Goal: Transaction & Acquisition: Book appointment/travel/reservation

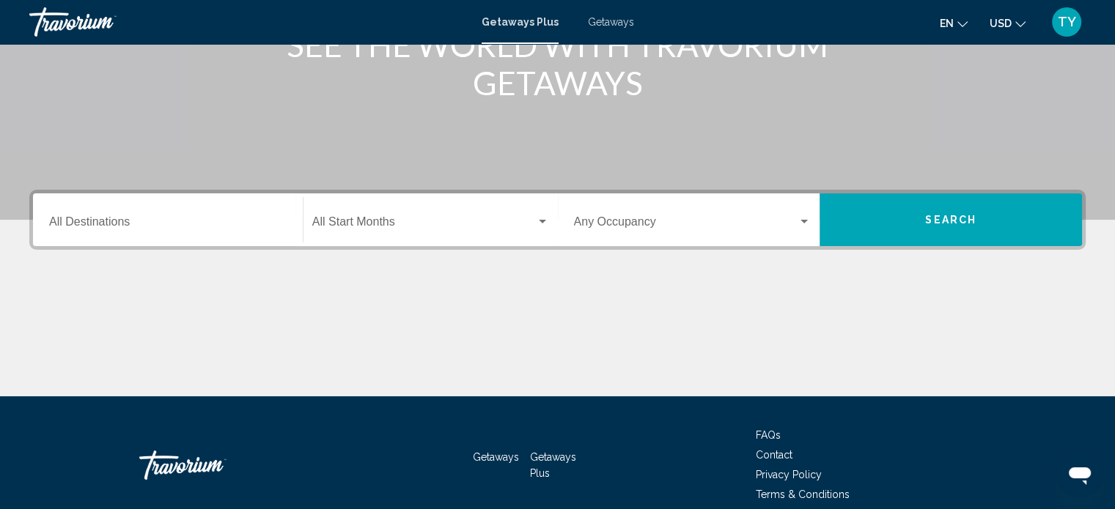
click at [175, 205] on div "Destination All Destinations" at bounding box center [167, 220] width 237 height 46
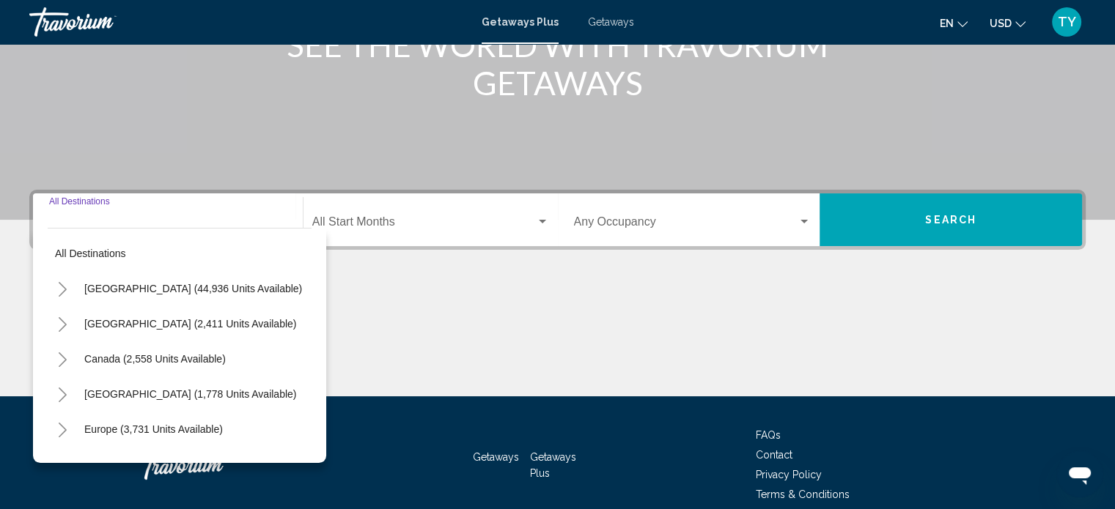
scroll to position [286, 0]
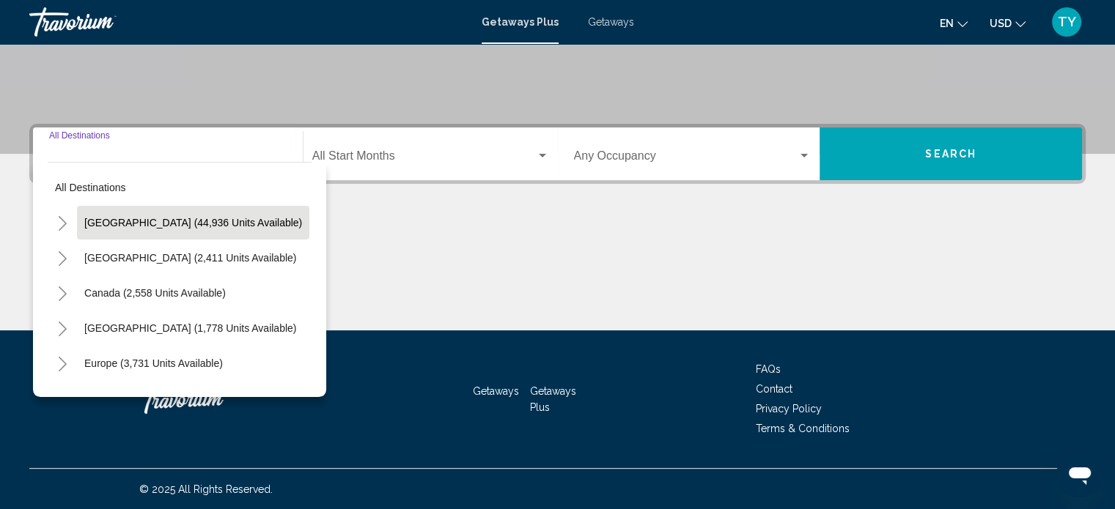
click at [158, 231] on button "[GEOGRAPHIC_DATA] (44,936 units available)" at bounding box center [193, 223] width 232 height 34
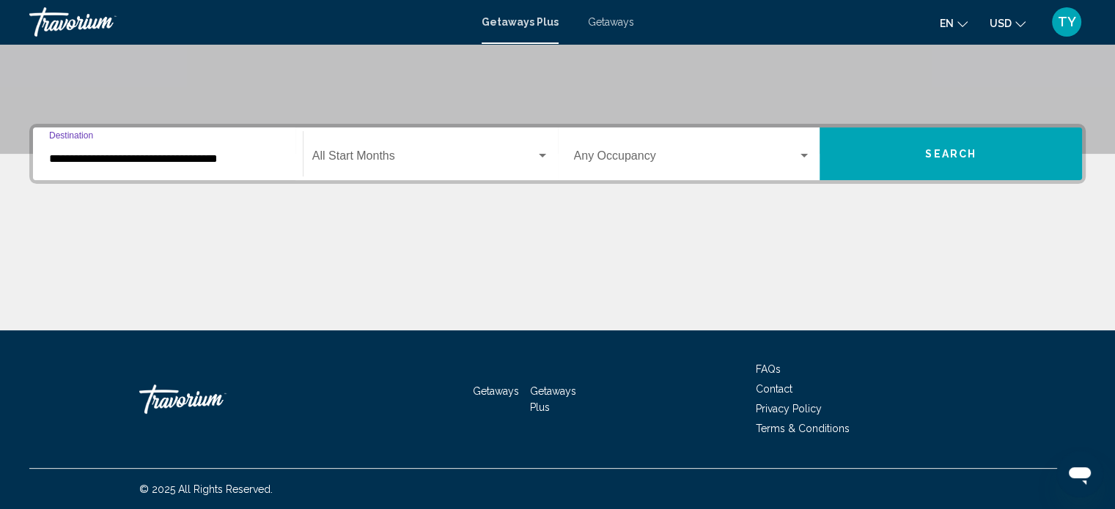
click at [223, 156] on input "**********" at bounding box center [167, 158] width 237 height 13
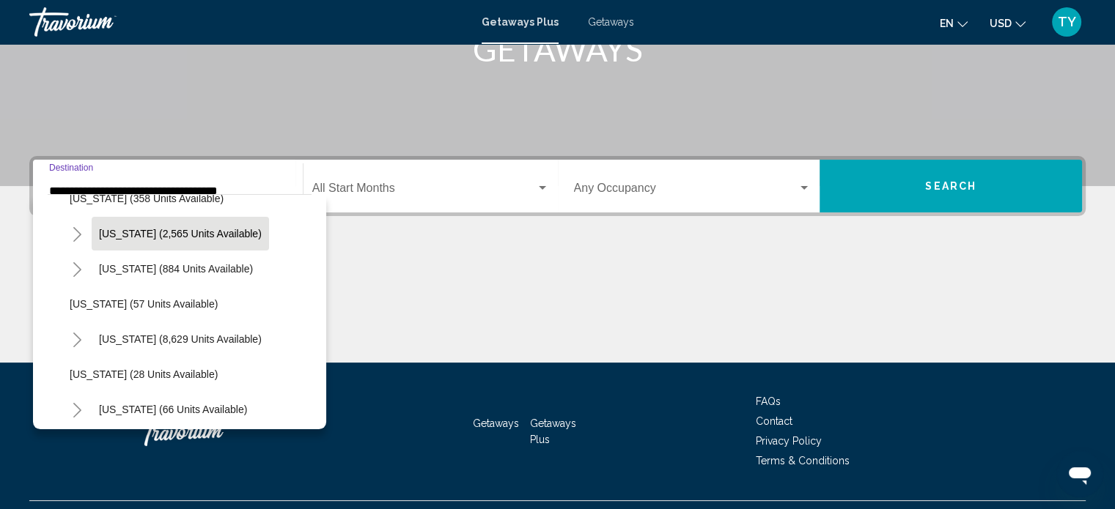
scroll to position [171, 0]
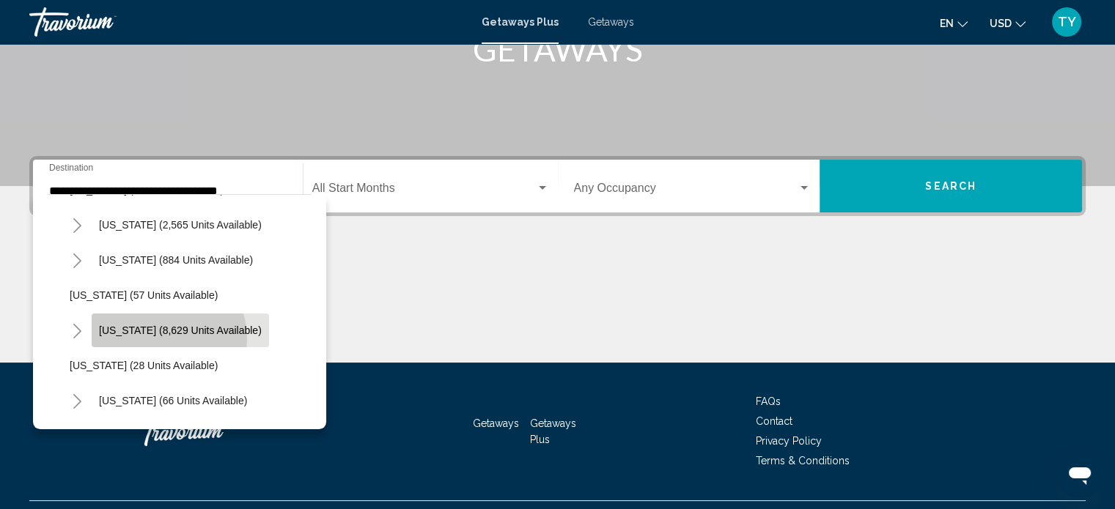
click at [164, 337] on button "[US_STATE] (8,629 units available)" at bounding box center [180, 331] width 177 height 34
type input "**********"
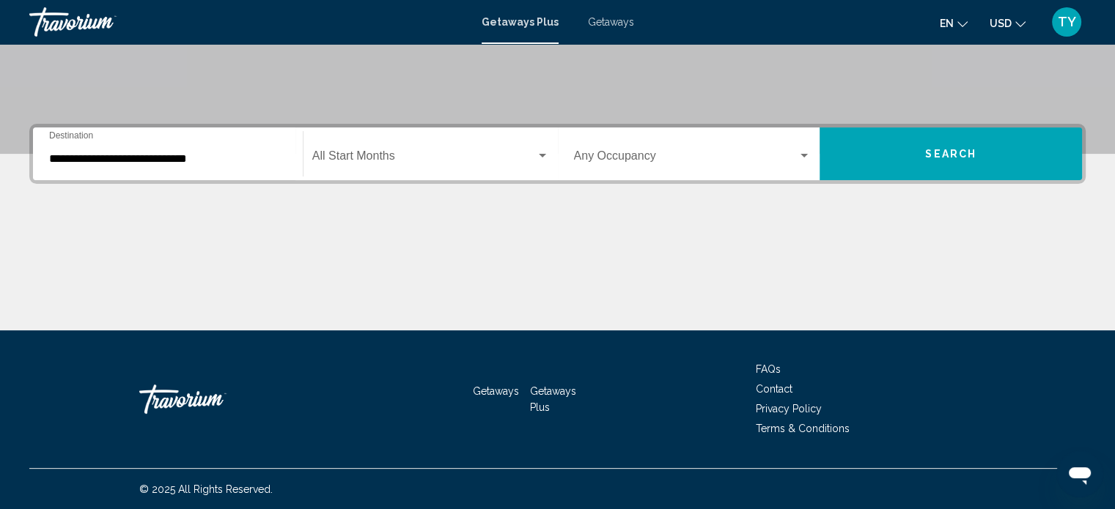
click at [419, 150] on div "Start Month All Start Months" at bounding box center [430, 154] width 237 height 46
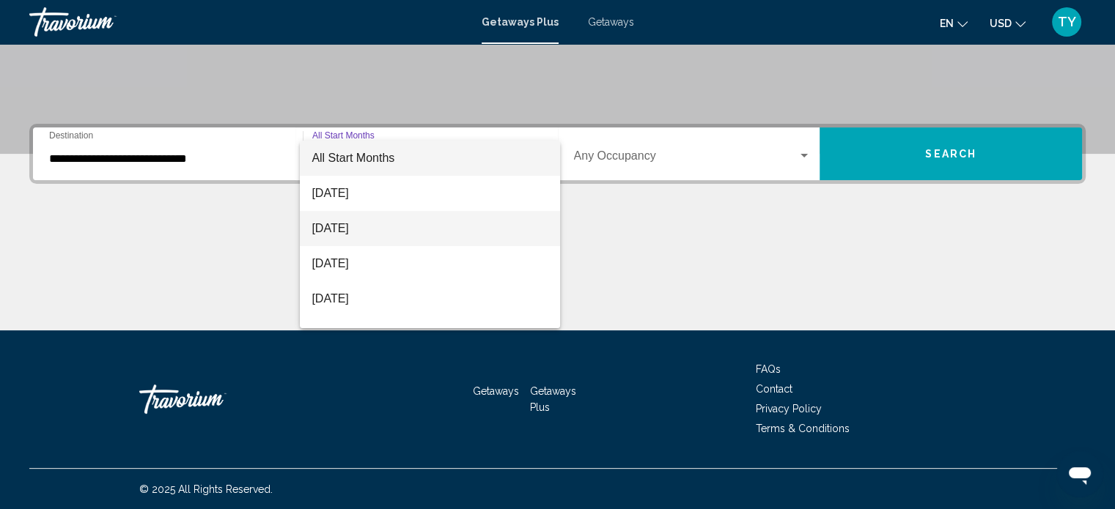
click at [377, 222] on span "[DATE]" at bounding box center [430, 228] width 237 height 35
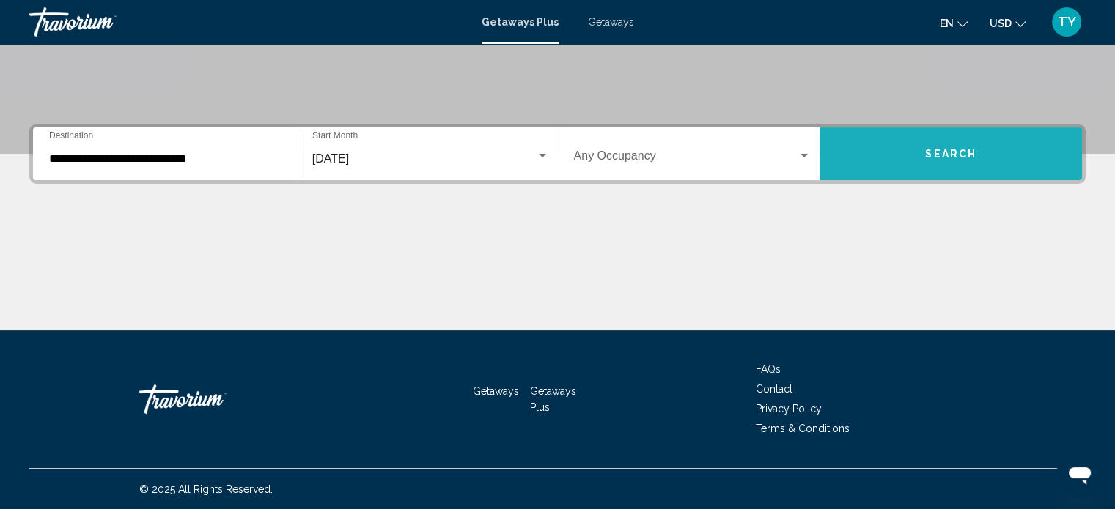
click at [988, 165] on button "Search" at bounding box center [950, 154] width 262 height 53
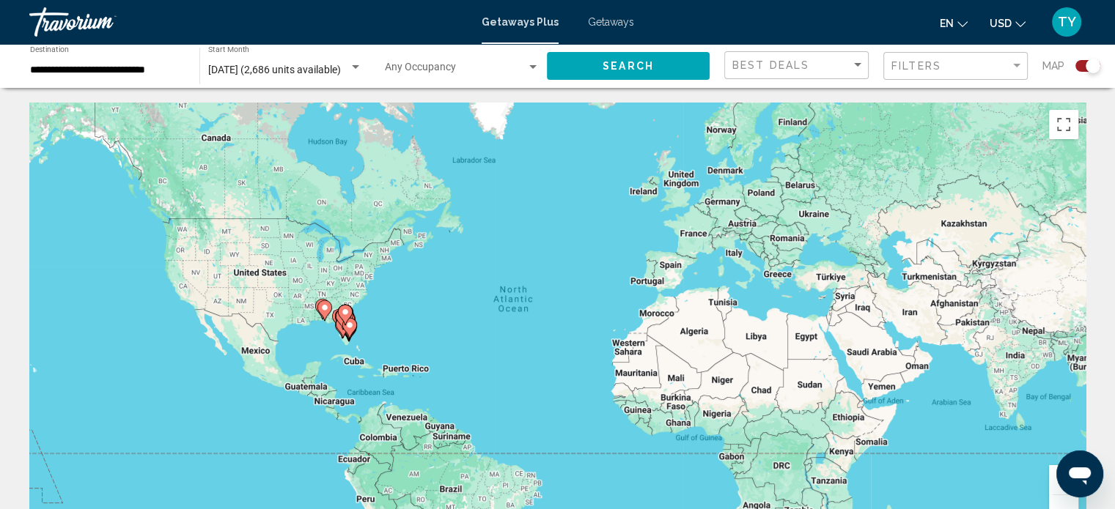
click at [152, 78] on div "**********" at bounding box center [107, 66] width 155 height 40
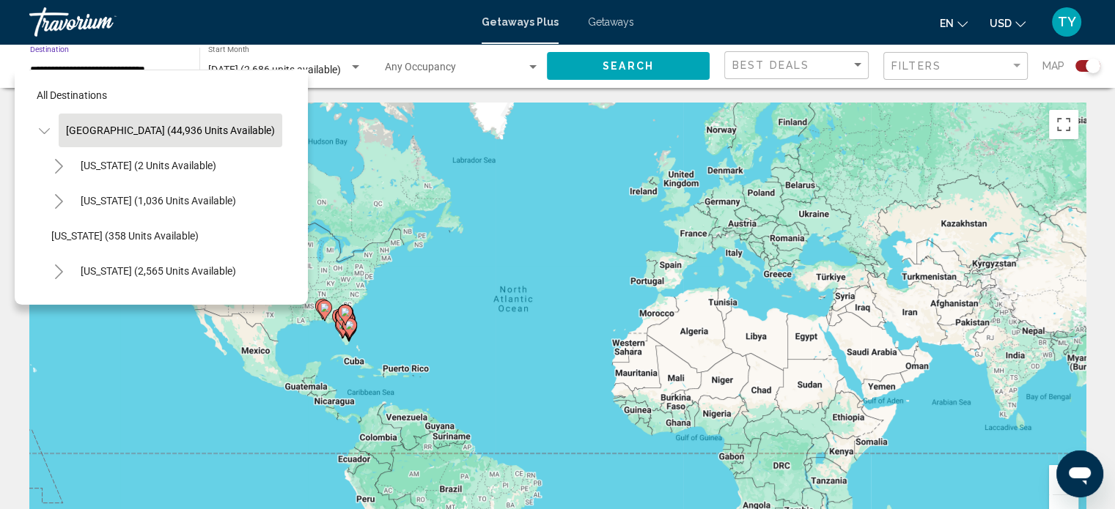
click at [94, 131] on span "[GEOGRAPHIC_DATA] (44,936 units available)" at bounding box center [170, 131] width 209 height 12
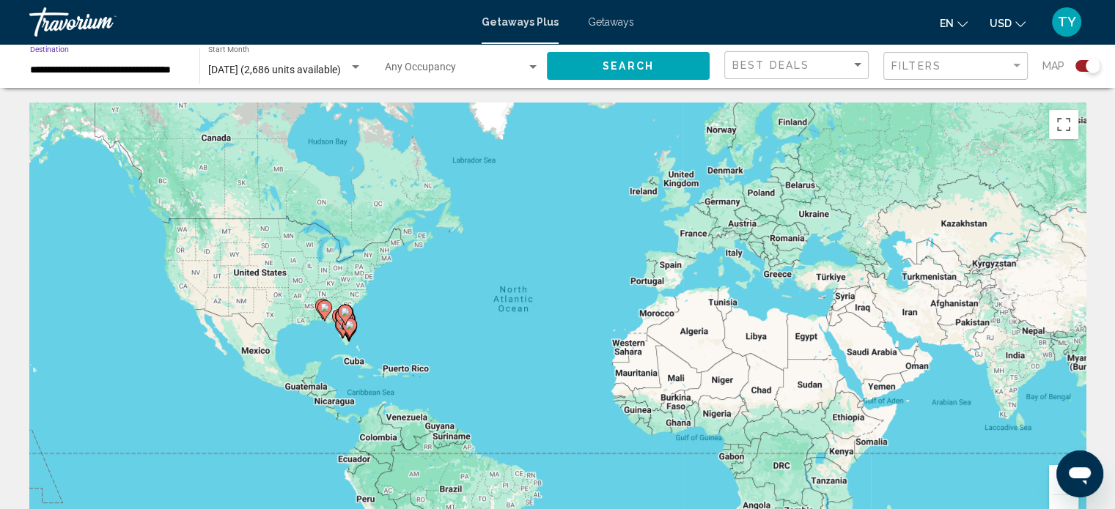
click at [100, 60] on div "**********" at bounding box center [107, 66] width 155 height 40
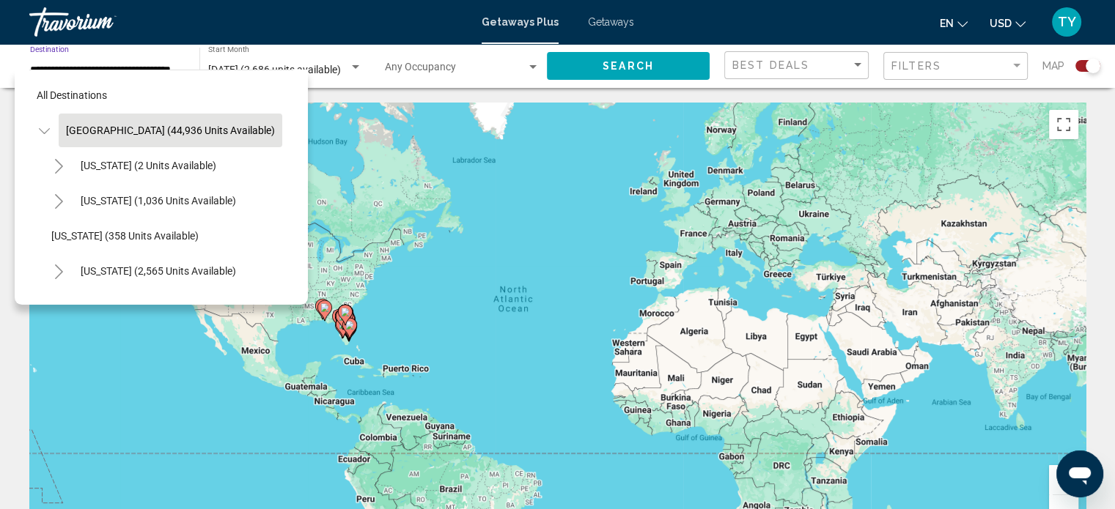
click at [131, 127] on span "[GEOGRAPHIC_DATA] (44,936 units available)" at bounding box center [170, 131] width 209 height 12
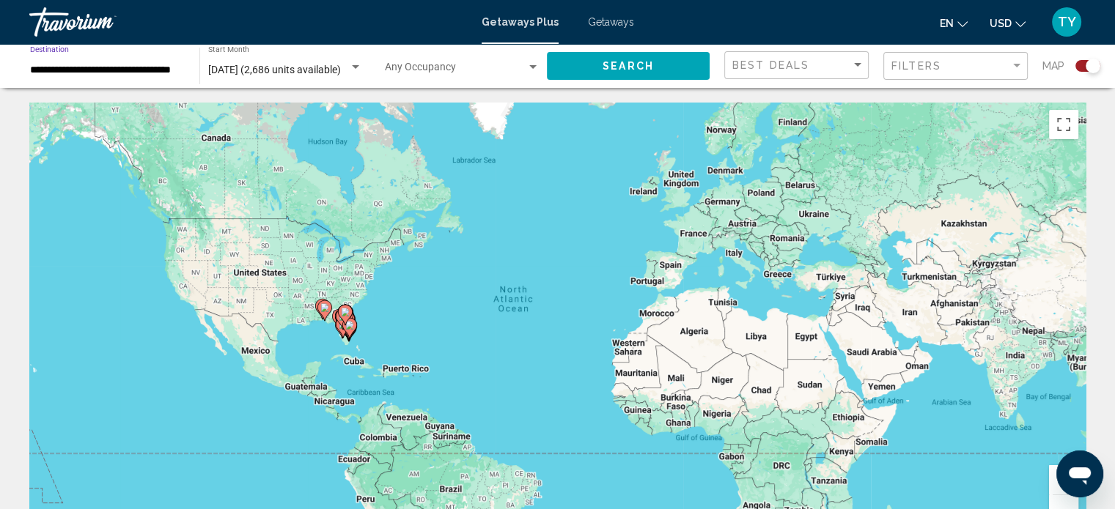
click at [128, 69] on input "**********" at bounding box center [107, 70] width 155 height 12
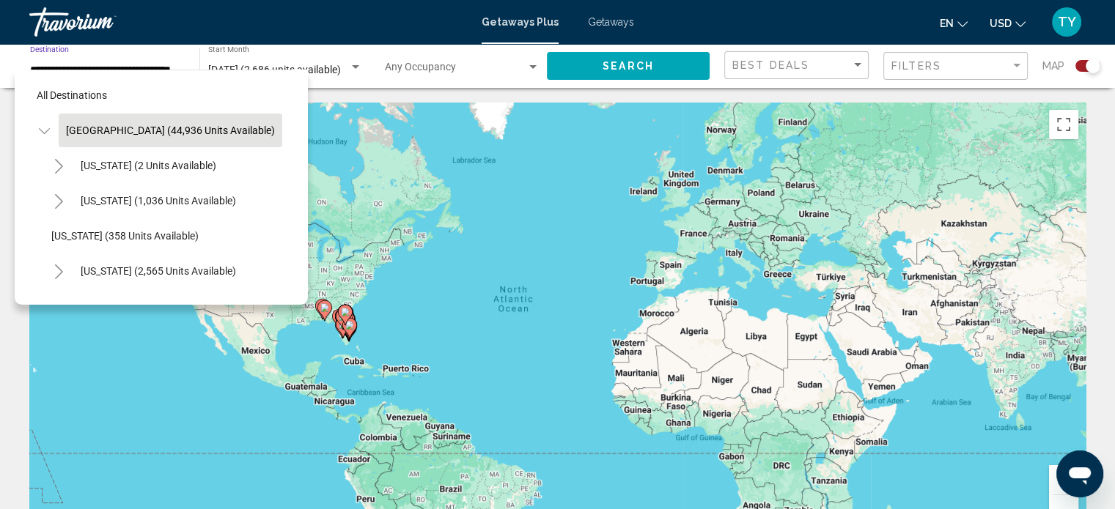
scroll to position [0, 0]
click at [45, 131] on icon "Toggle United States (44,936 units available)" at bounding box center [44, 131] width 11 height 15
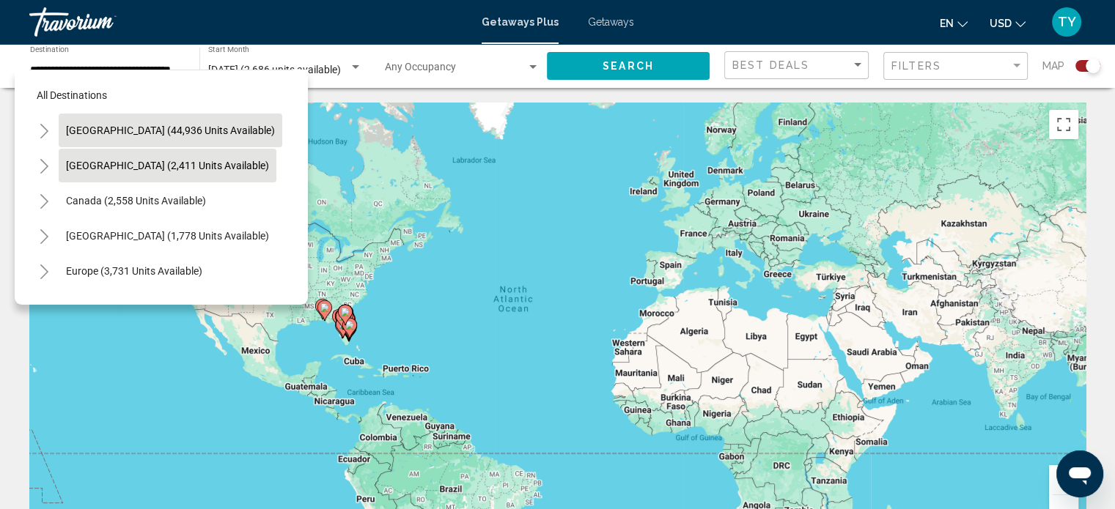
click at [99, 167] on span "[GEOGRAPHIC_DATA] (2,411 units available)" at bounding box center [167, 166] width 203 height 12
type input "**********"
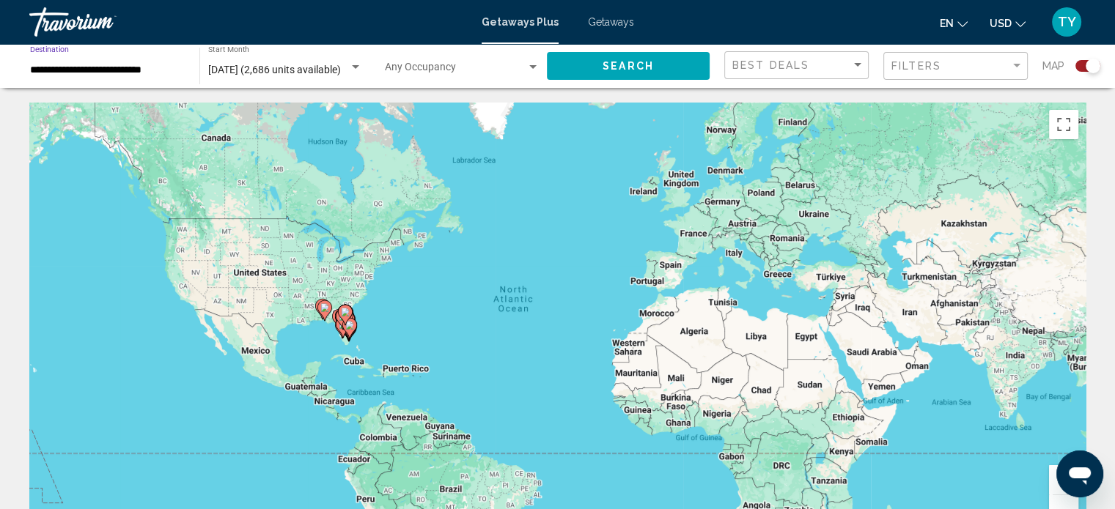
click at [602, 64] on button "Search" at bounding box center [628, 65] width 163 height 27
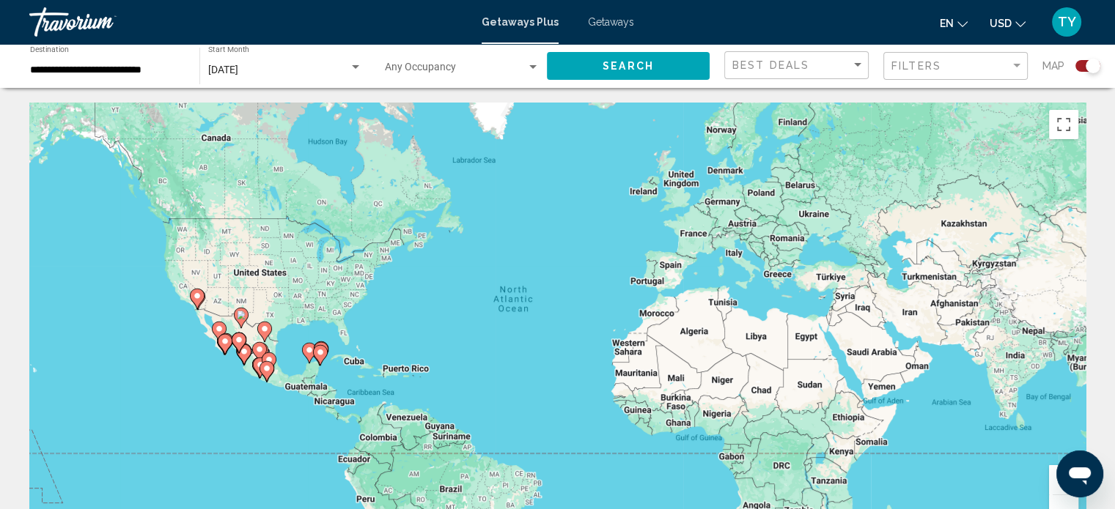
click at [254, 60] on div "[DATE] Start Month All Start Months" at bounding box center [285, 66] width 154 height 40
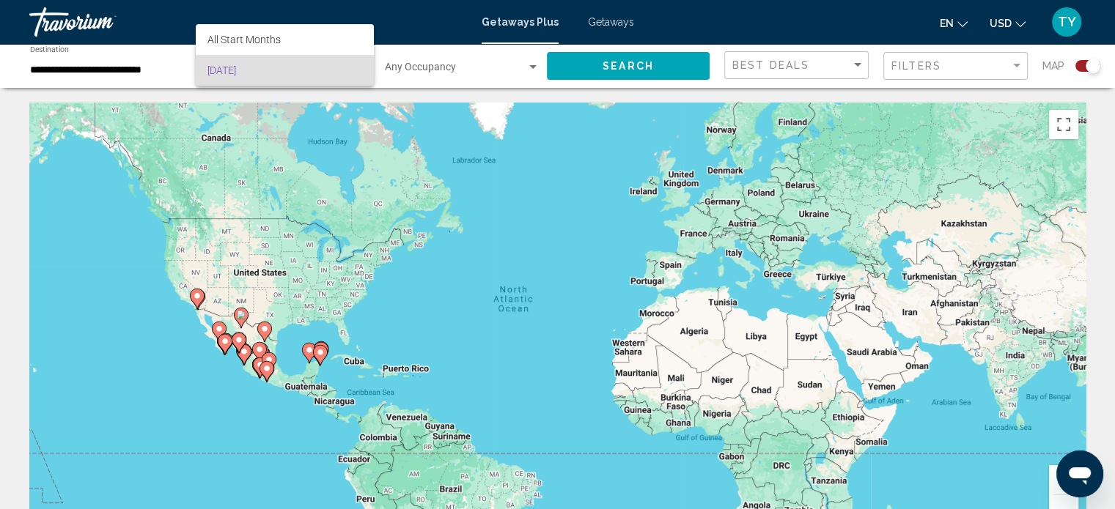
click at [392, 122] on div at bounding box center [557, 254] width 1115 height 509
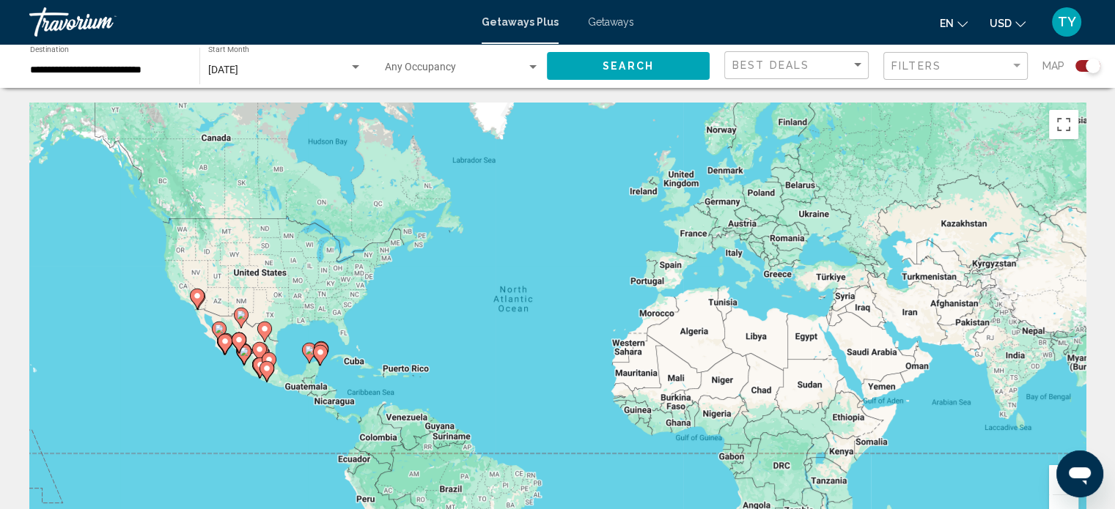
click at [49, 10] on div "Travorium" at bounding box center [102, 21] width 147 height 29
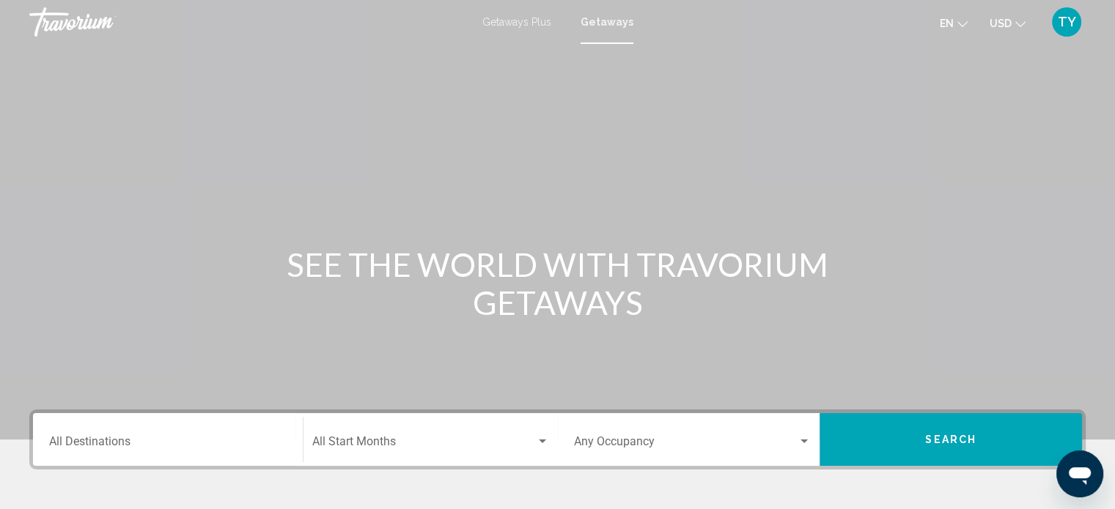
click at [204, 451] on div "Destination All Destinations" at bounding box center [167, 440] width 237 height 46
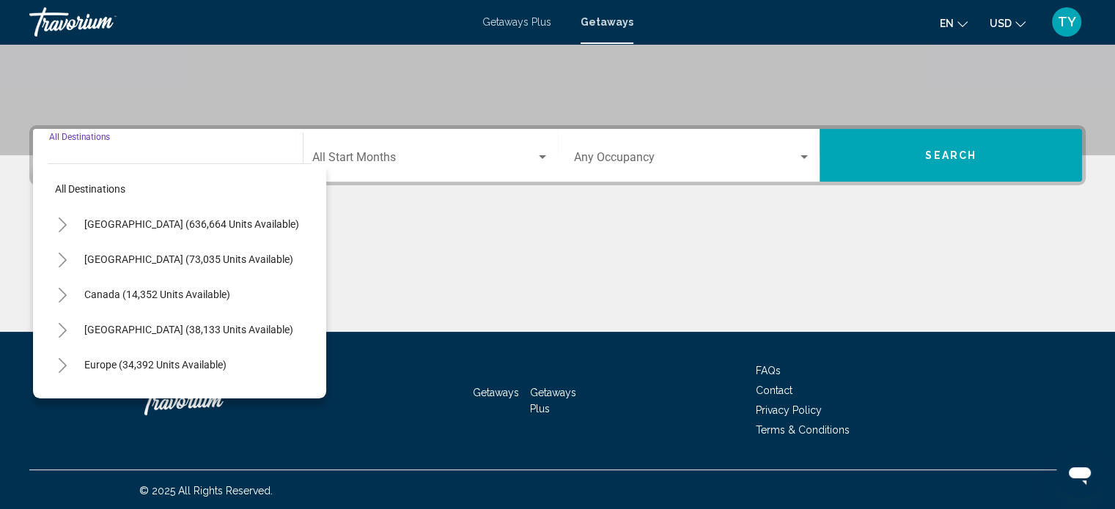
scroll to position [286, 0]
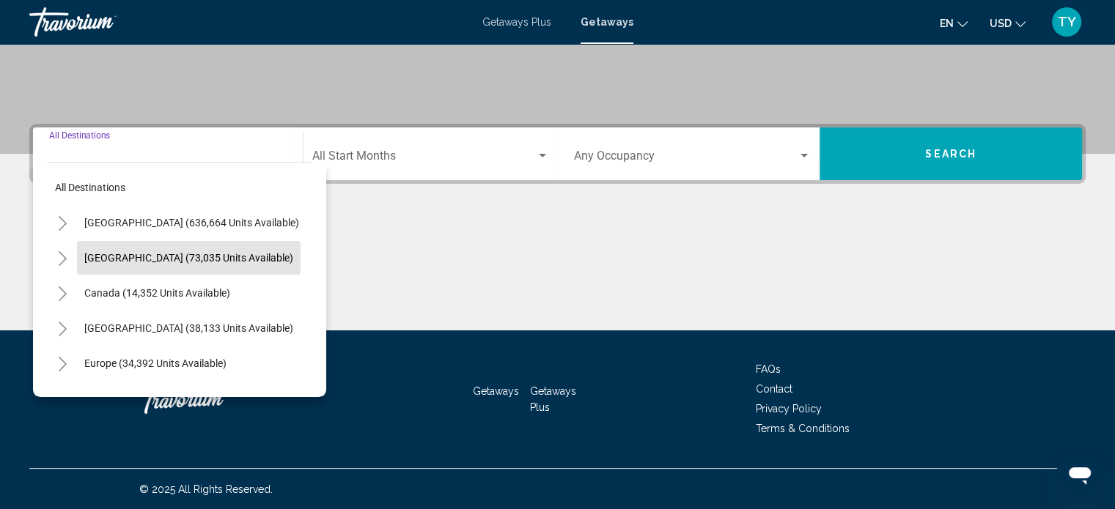
click at [103, 260] on span "[GEOGRAPHIC_DATA] (73,035 units available)" at bounding box center [188, 258] width 209 height 12
type input "**********"
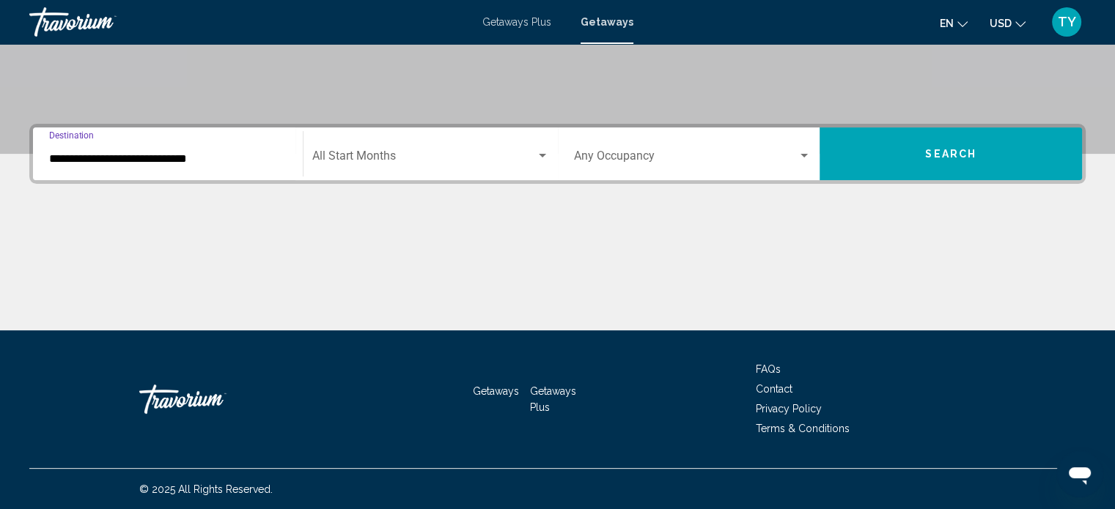
click at [402, 150] on div "Start Month All Start Months" at bounding box center [430, 154] width 237 height 46
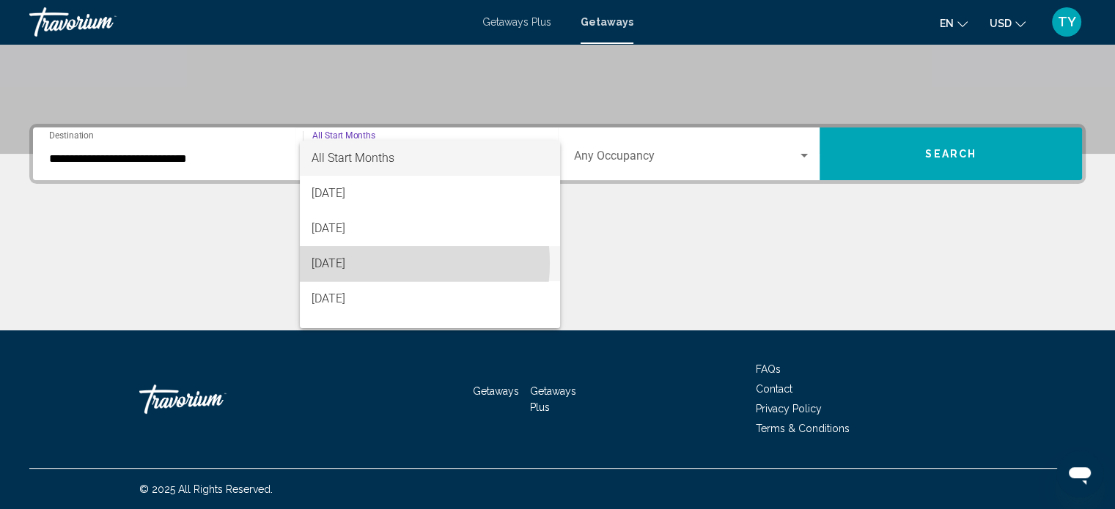
click at [375, 263] on span "[DATE]" at bounding box center [430, 263] width 237 height 35
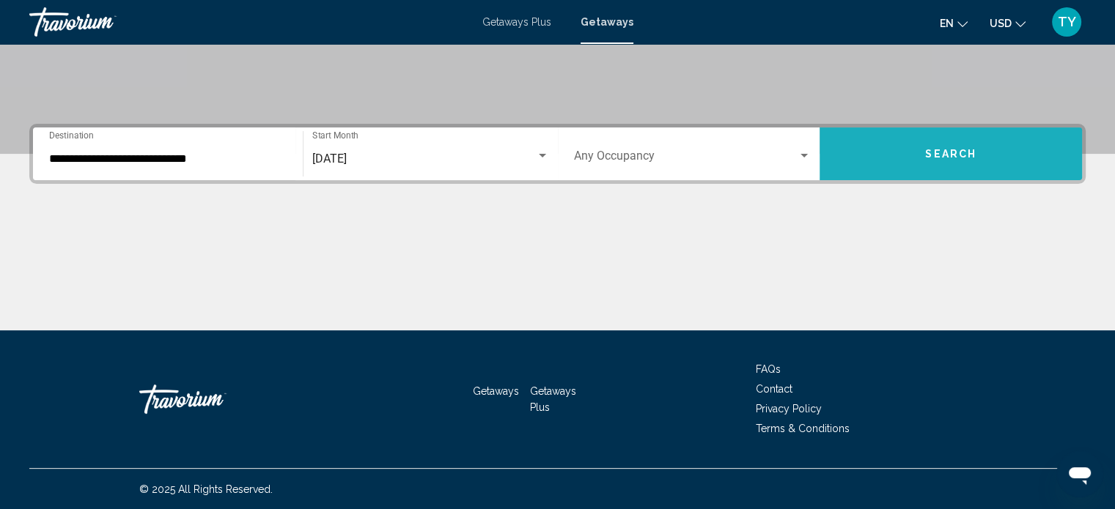
click at [947, 146] on button "Search" at bounding box center [950, 154] width 262 height 53
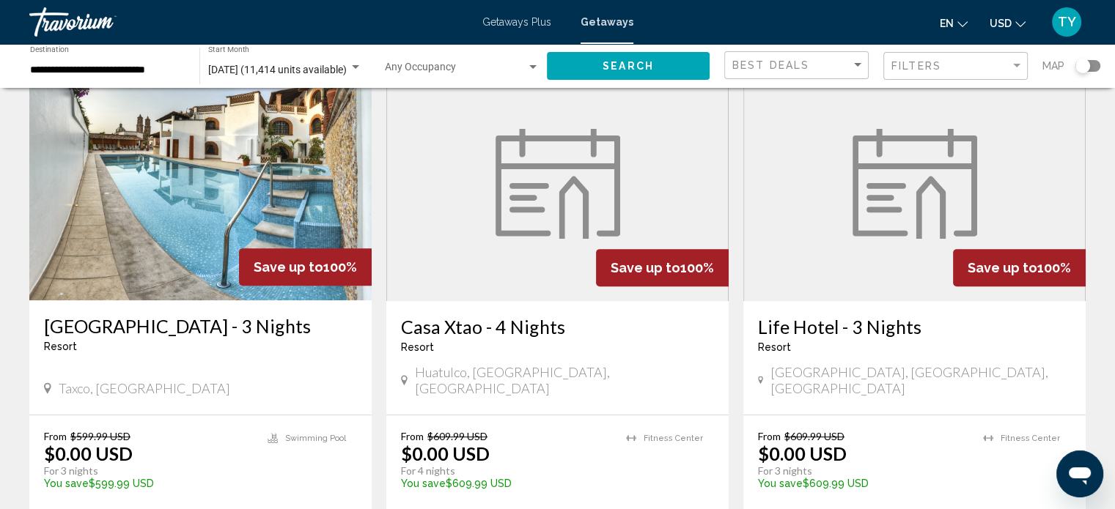
scroll to position [708, 0]
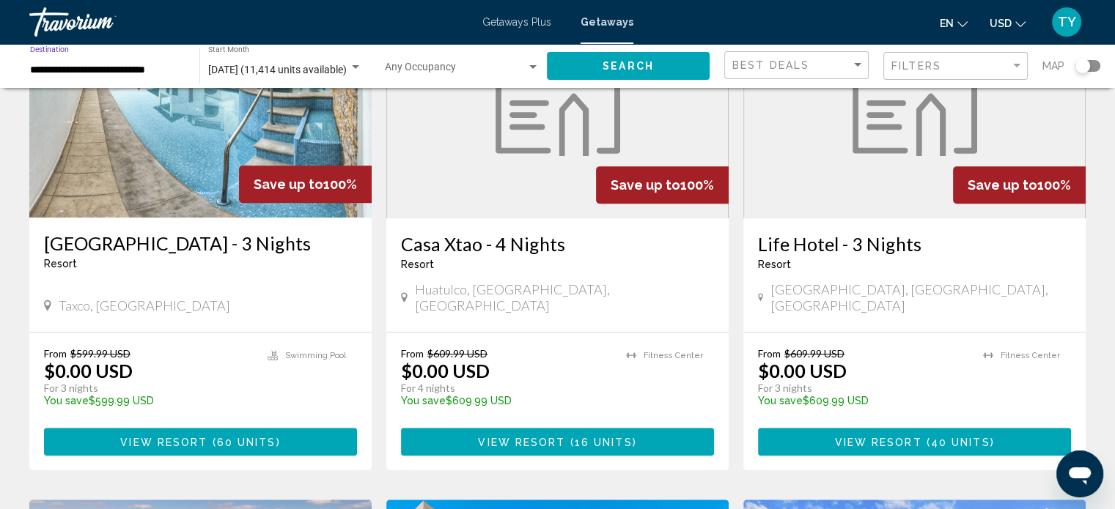
click at [52, 75] on input "**********" at bounding box center [107, 70] width 155 height 12
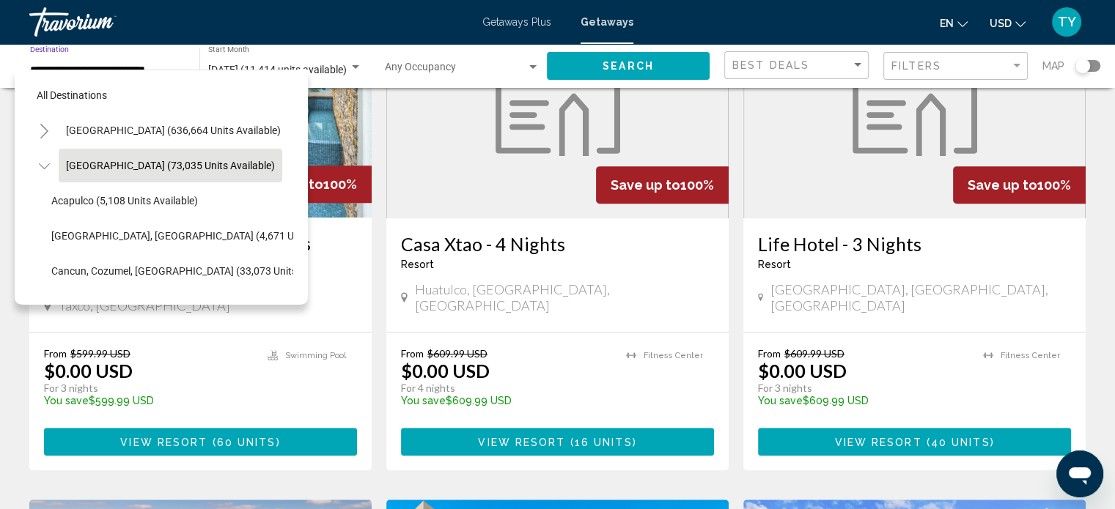
click at [48, 165] on icon "Toggle Mexico (73,035 units available)" at bounding box center [44, 166] width 11 height 15
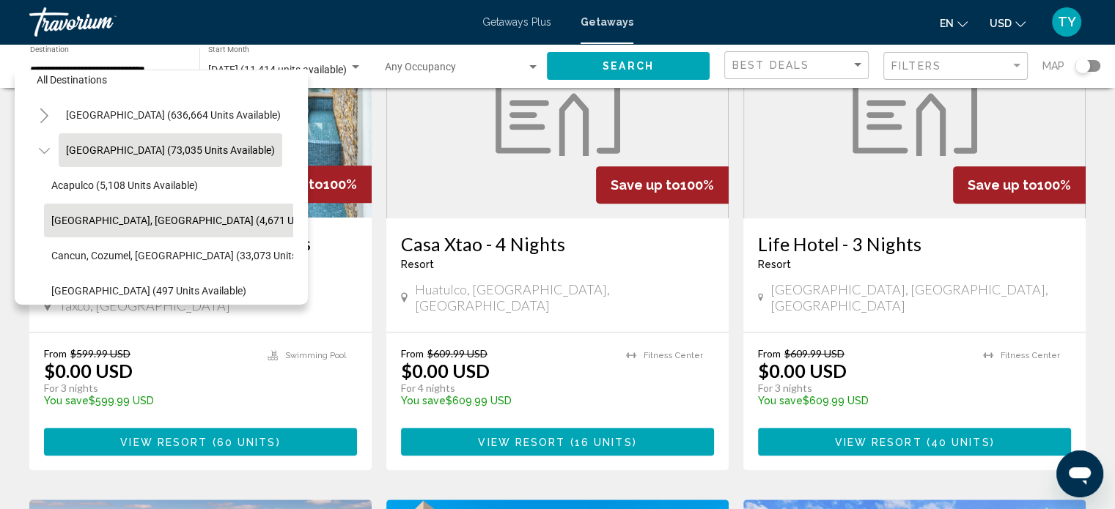
scroll to position [48, 0]
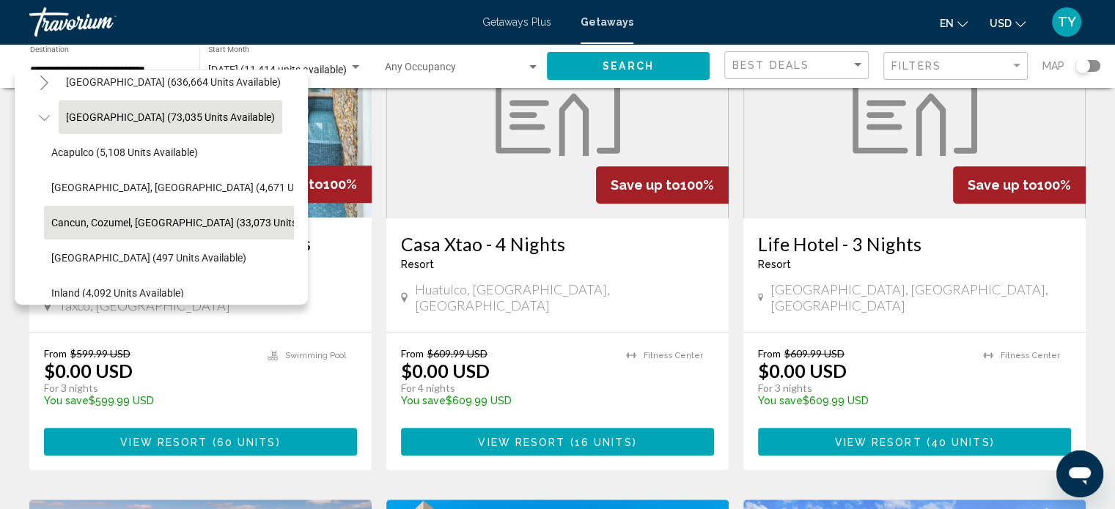
click at [144, 222] on span "Cancun, Cozumel, [GEOGRAPHIC_DATA] (33,073 units available)" at bounding box center [197, 223] width 292 height 12
type input "**********"
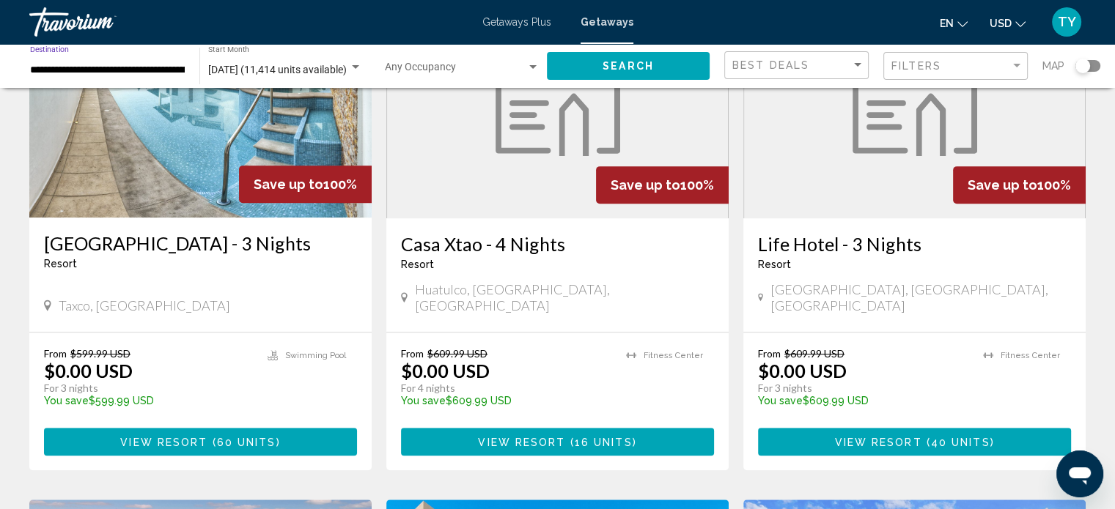
click at [592, 73] on button "Search" at bounding box center [628, 65] width 163 height 27
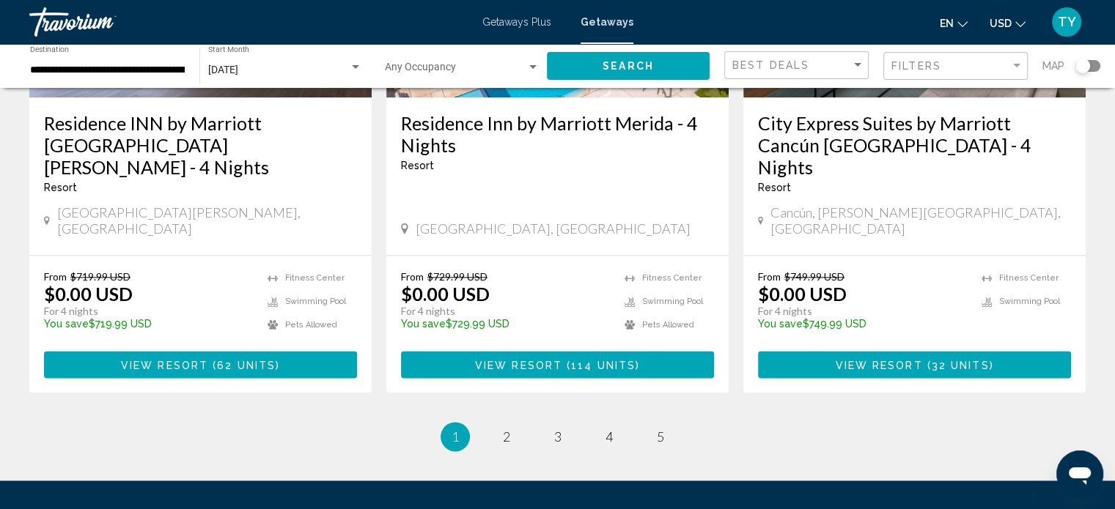
scroll to position [1965, 0]
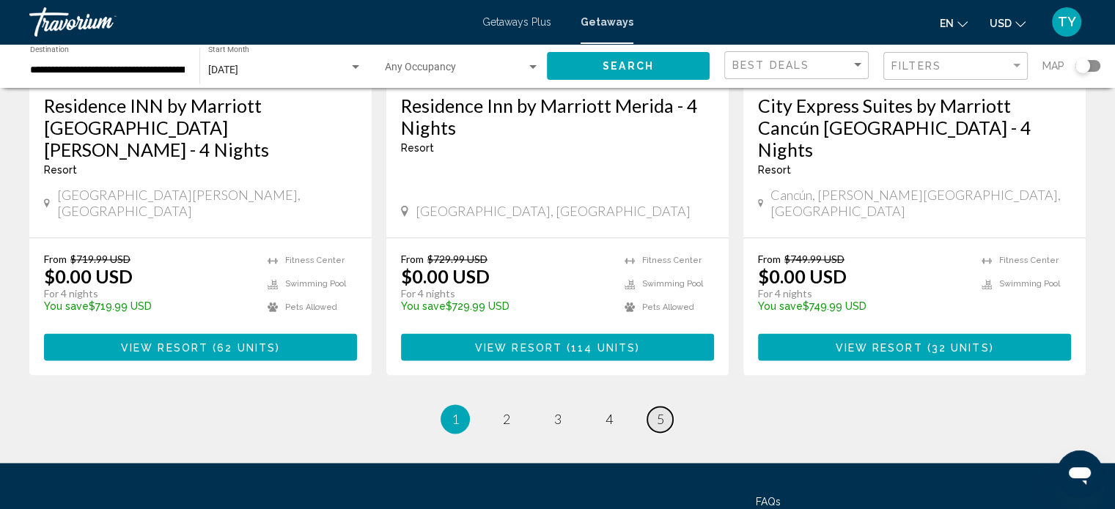
click at [665, 407] on link "page 5" at bounding box center [660, 420] width 26 height 26
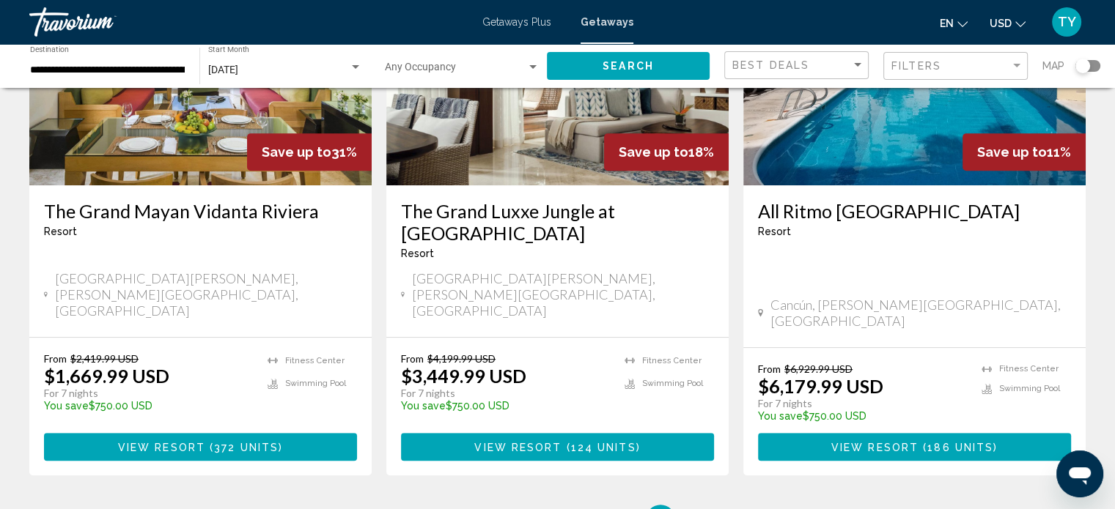
scroll to position [781, 0]
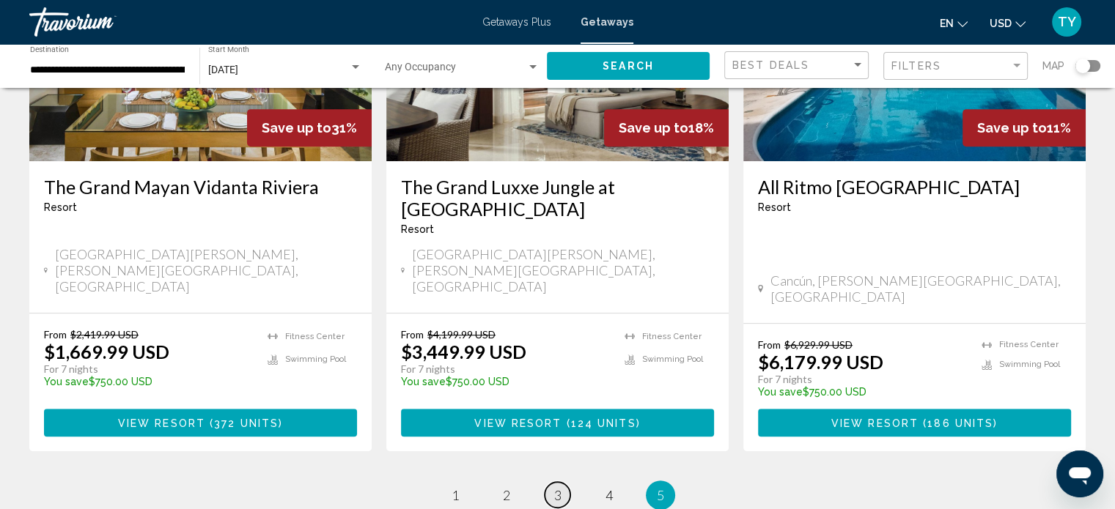
click at [559, 487] on span "3" at bounding box center [557, 495] width 7 height 16
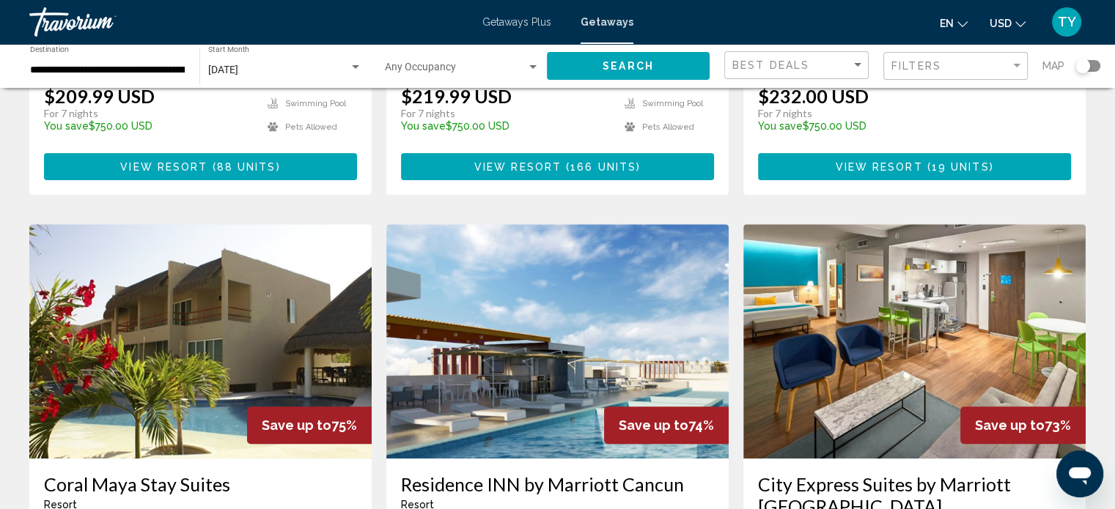
scroll to position [415, 0]
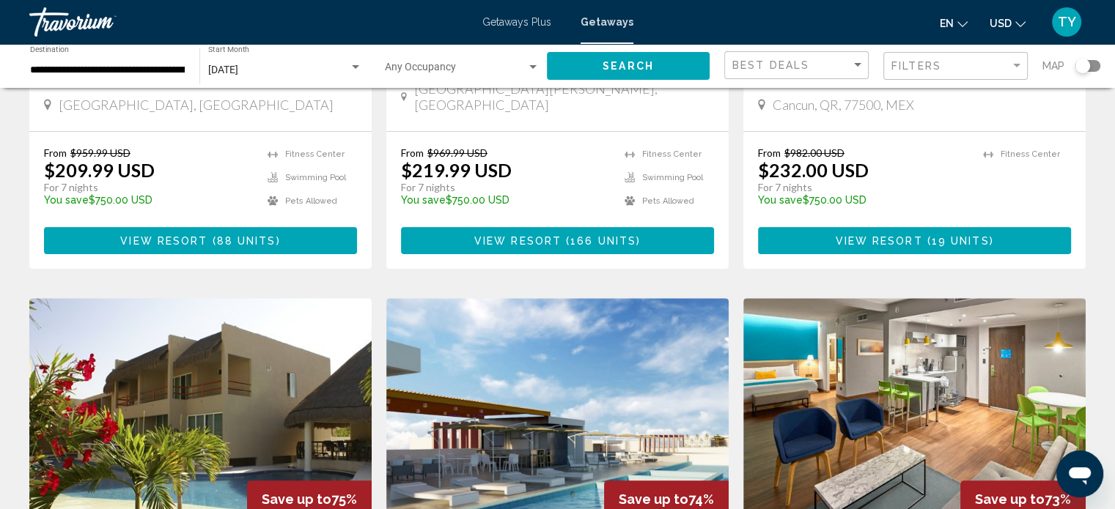
click at [910, 235] on span "View Resort" at bounding box center [878, 241] width 87 height 12
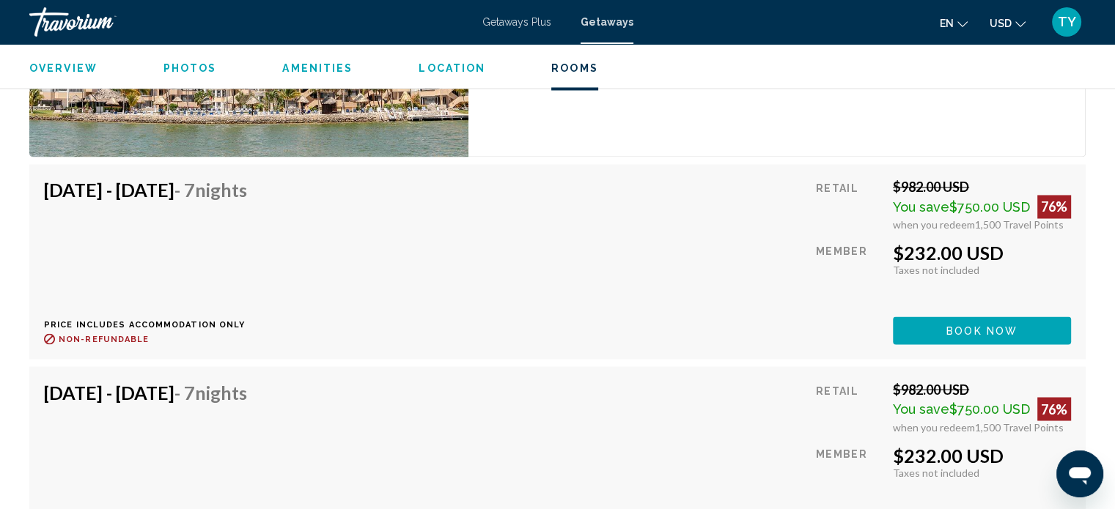
scroll to position [2452, 0]
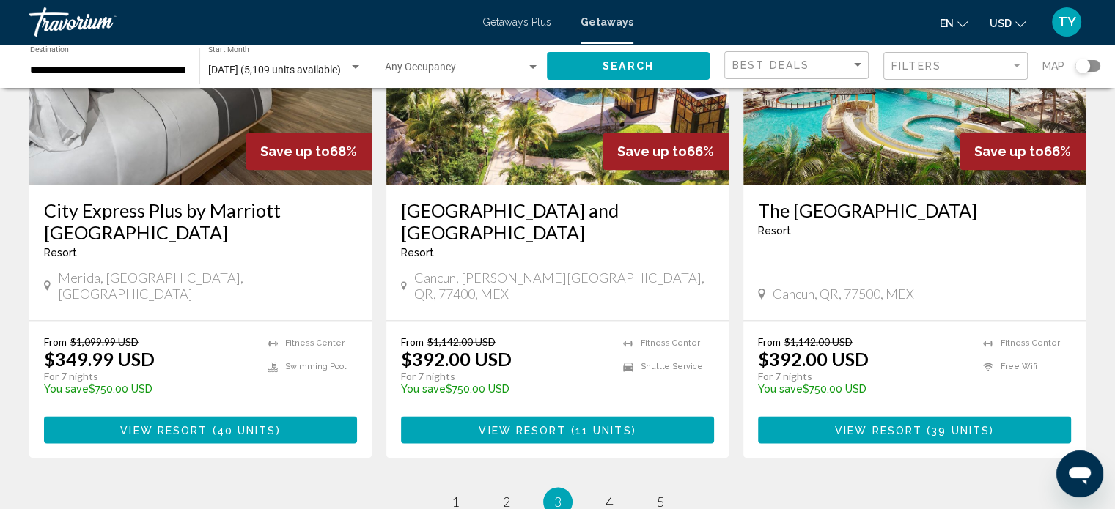
scroll to position [1832, 0]
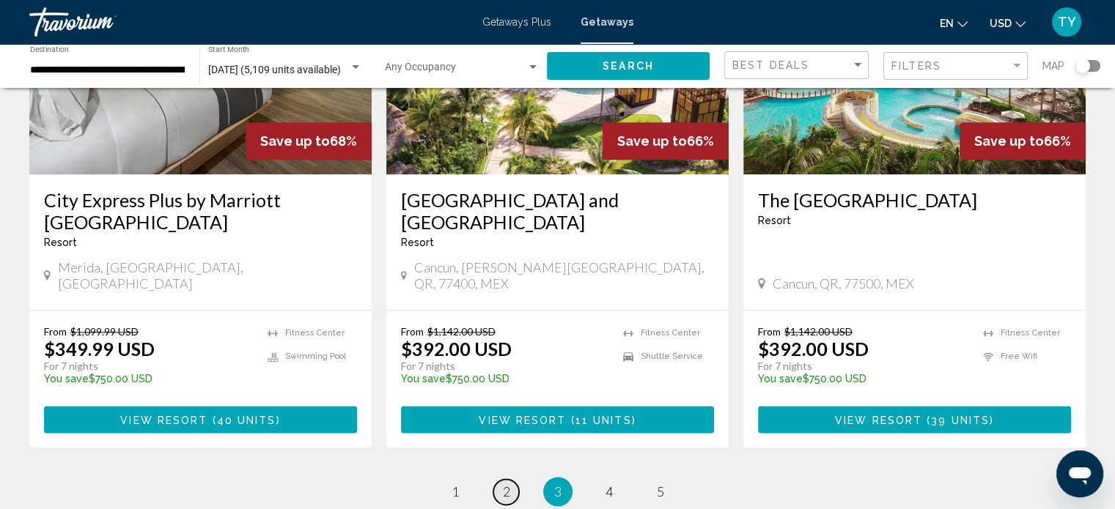
click at [515, 479] on link "page 2" at bounding box center [506, 492] width 26 height 26
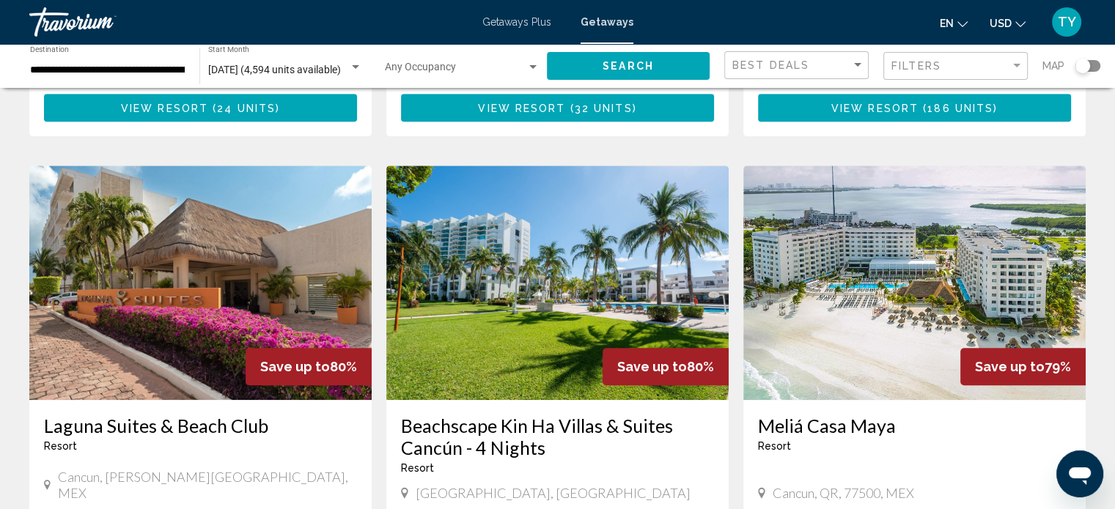
scroll to position [1110, 0]
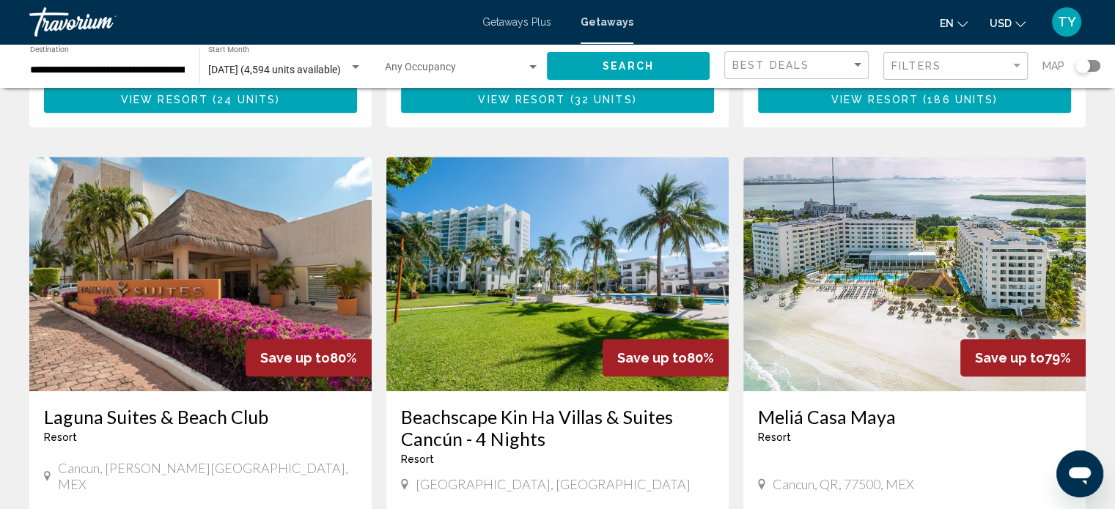
drag, startPoint x: 748, startPoint y: 345, endPoint x: 936, endPoint y: 341, distance: 187.7
click at [936, 391] on div "[GEOGRAPHIC_DATA] - This is an adults only resort Cancun, QR, 77500, MEX" at bounding box center [914, 450] width 342 height 119
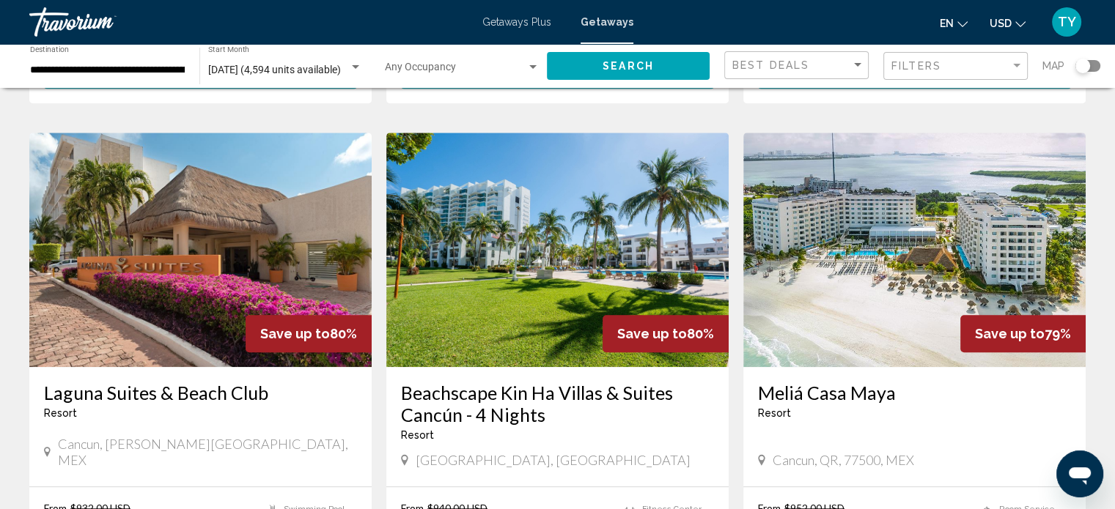
copy h3 "Meliá Casa Maya"
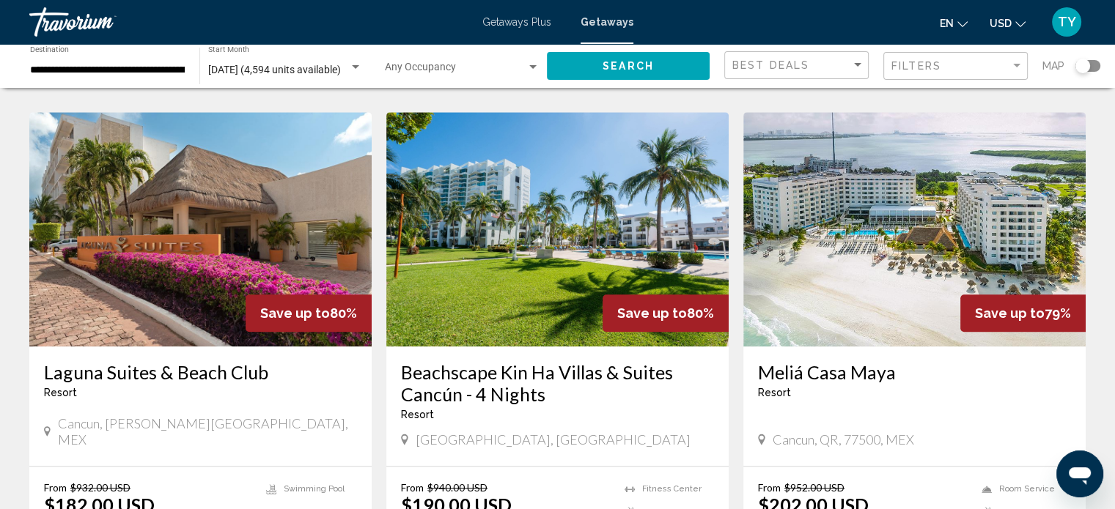
scroll to position [1159, 0]
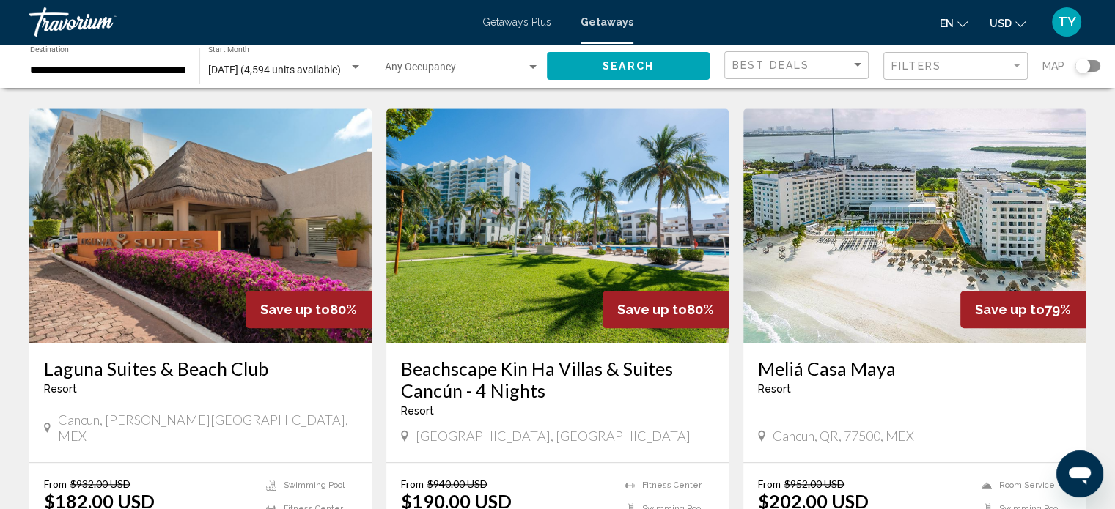
drag, startPoint x: 30, startPoint y: 291, endPoint x: 270, endPoint y: 284, distance: 239.8
click at [270, 343] on div "[GEOGRAPHIC_DATA] - This is an adults only resort [GEOGRAPHIC_DATA], [PERSON_NA…" at bounding box center [200, 402] width 342 height 119
copy h3 "Laguna Suites & Beach Club"
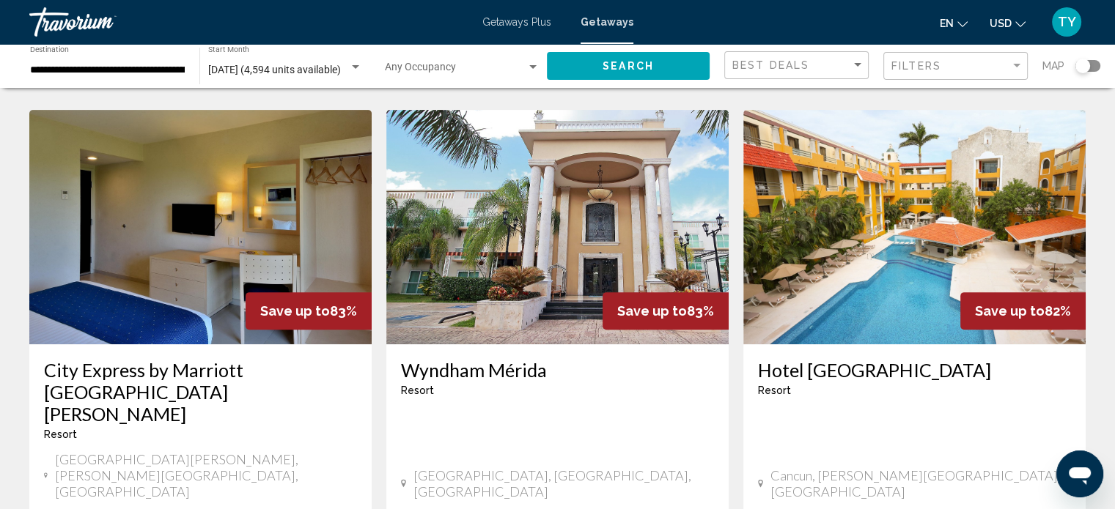
scroll to position [572, 0]
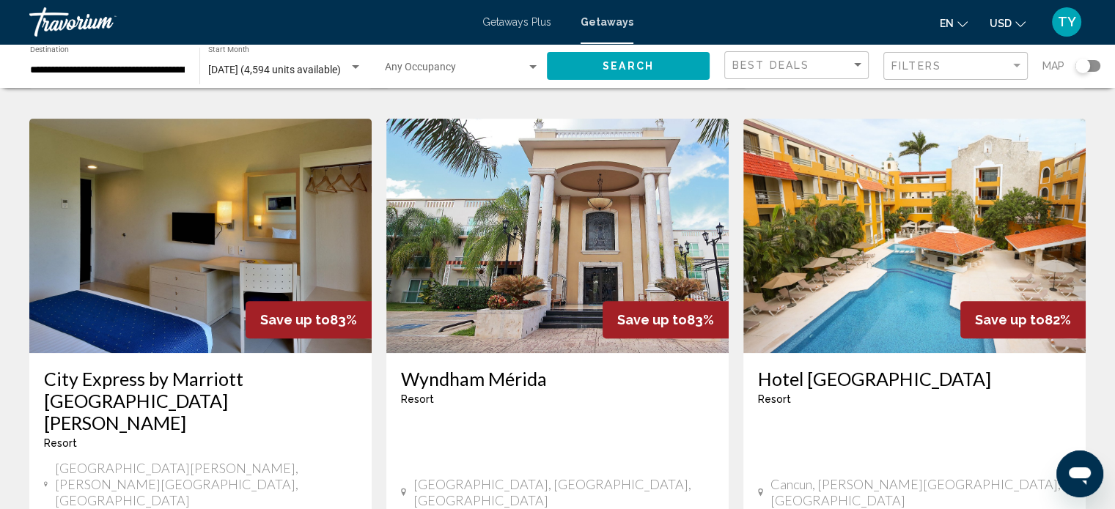
drag, startPoint x: 752, startPoint y: 360, endPoint x: 1009, endPoint y: 362, distance: 256.5
click at [1009, 362] on div "[GEOGRAPHIC_DATA] - This is an adults only resort [GEOGRAPHIC_DATA], [PERSON_NA…" at bounding box center [914, 440] width 342 height 174
copy h3 "Hotel [GEOGRAPHIC_DATA]"
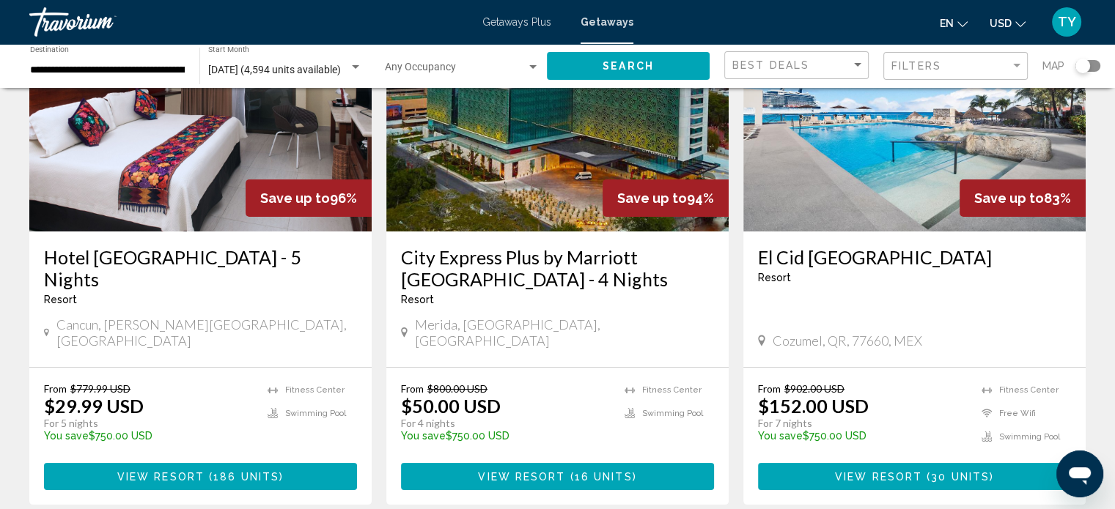
scroll to position [158, 0]
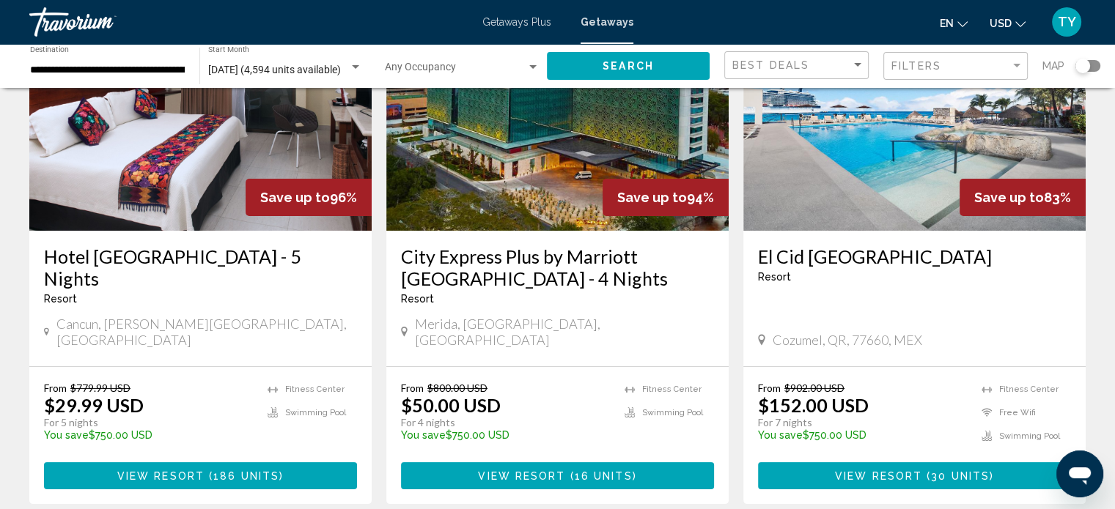
click at [108, 166] on img "Main content" at bounding box center [200, 113] width 342 height 235
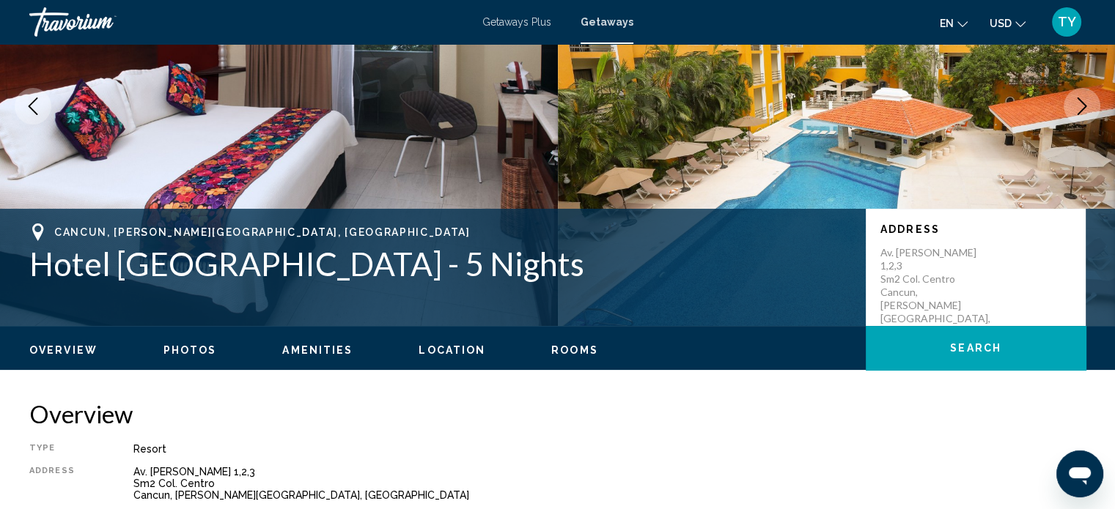
scroll to position [9, 0]
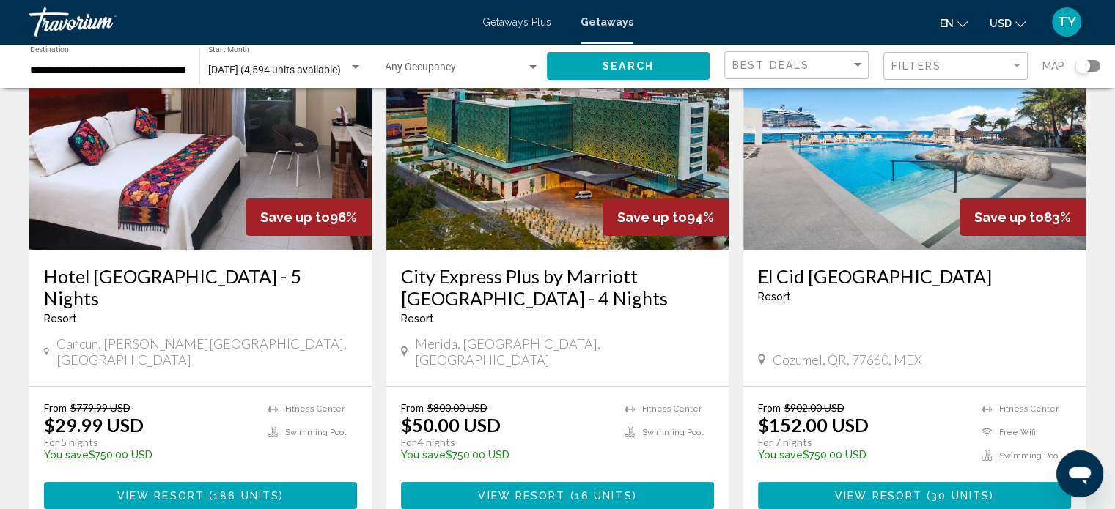
scroll to position [147, 0]
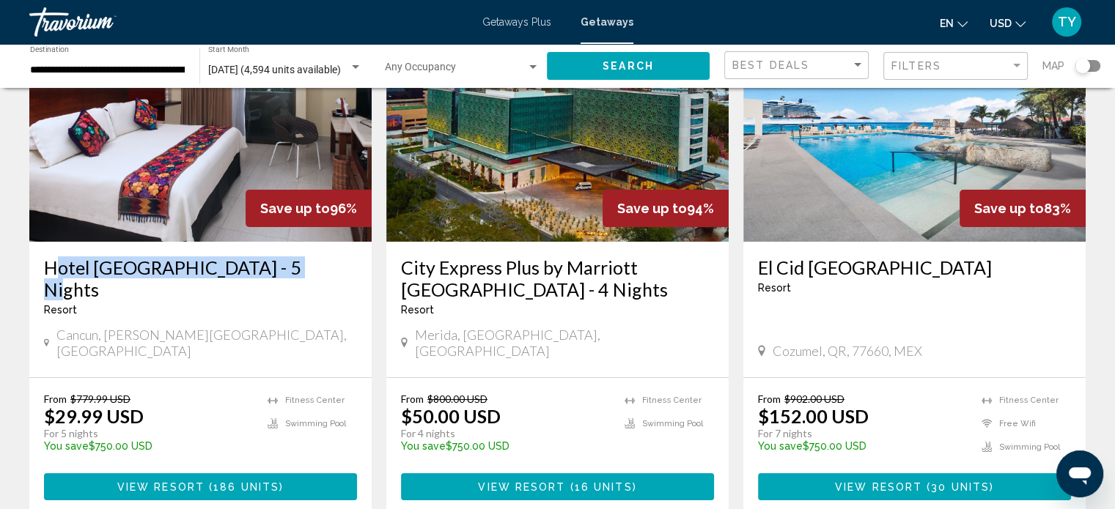
drag, startPoint x: 36, startPoint y: 265, endPoint x: 299, endPoint y: 263, distance: 263.1
click at [299, 263] on div "Hotel [GEOGRAPHIC_DATA] - 5 Nights Resort - This is an adults only resort [GEOG…" at bounding box center [200, 310] width 342 height 136
copy h3 "Hotel [GEOGRAPHIC_DATA]"
click at [918, 144] on img "Main content" at bounding box center [914, 124] width 342 height 235
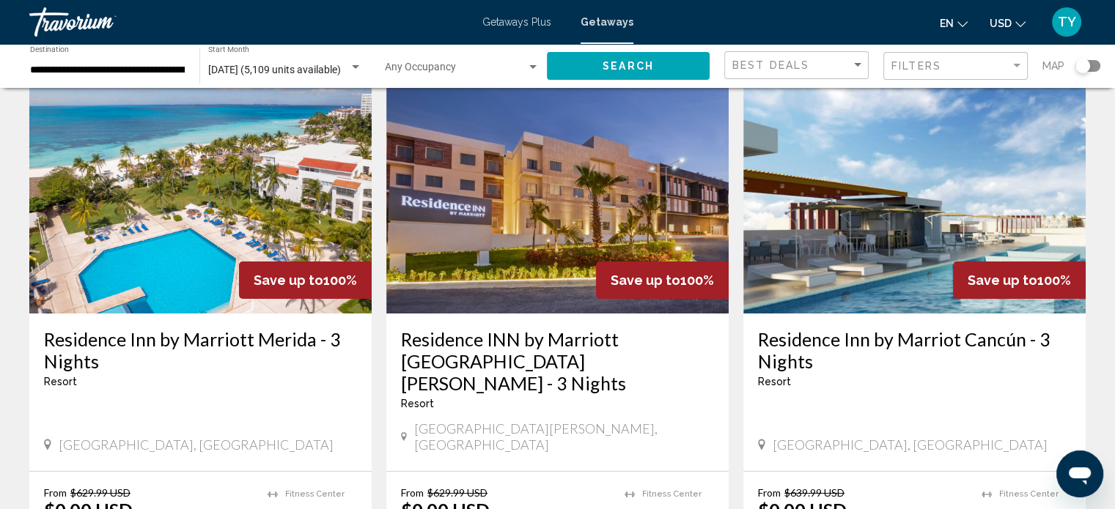
scroll to position [73, 0]
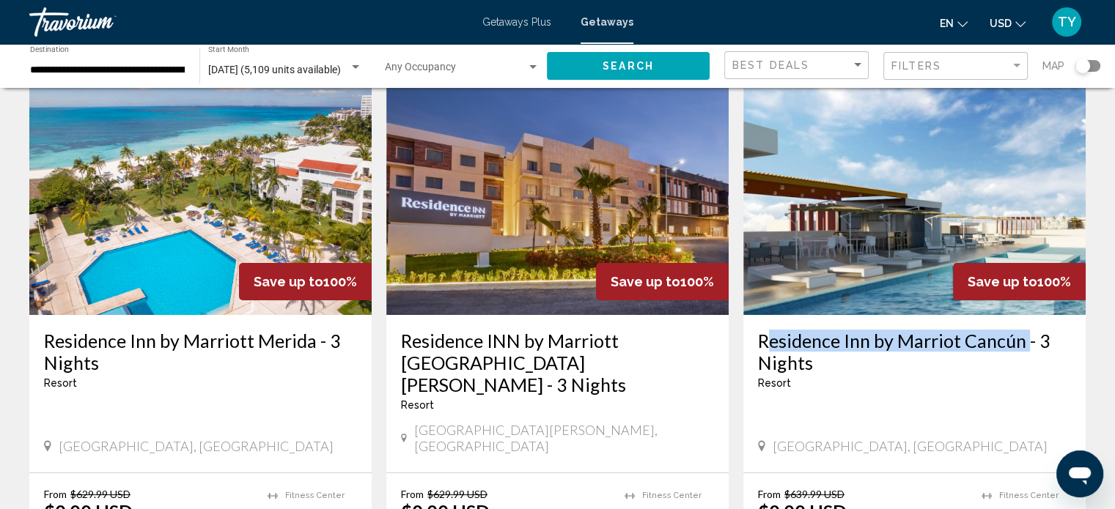
drag, startPoint x: 756, startPoint y: 336, endPoint x: 1023, endPoint y: 336, distance: 267.5
click at [1023, 336] on div "Residence Inn by Marriot Cancún - 3 Nights Resort - This is an adults only reso…" at bounding box center [914, 394] width 342 height 158
copy h3 "Residence Inn by [PERSON_NAME]"
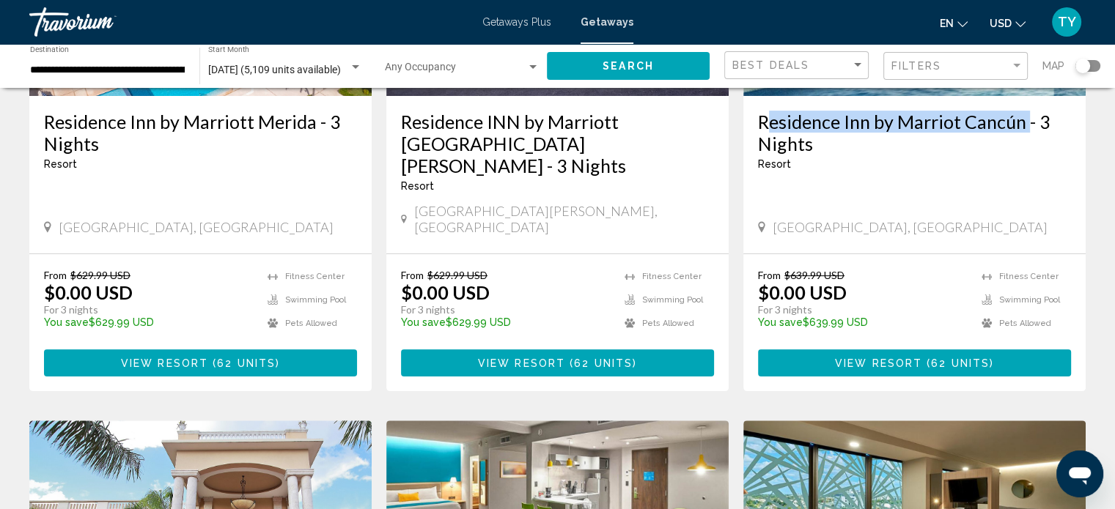
scroll to position [293, 0]
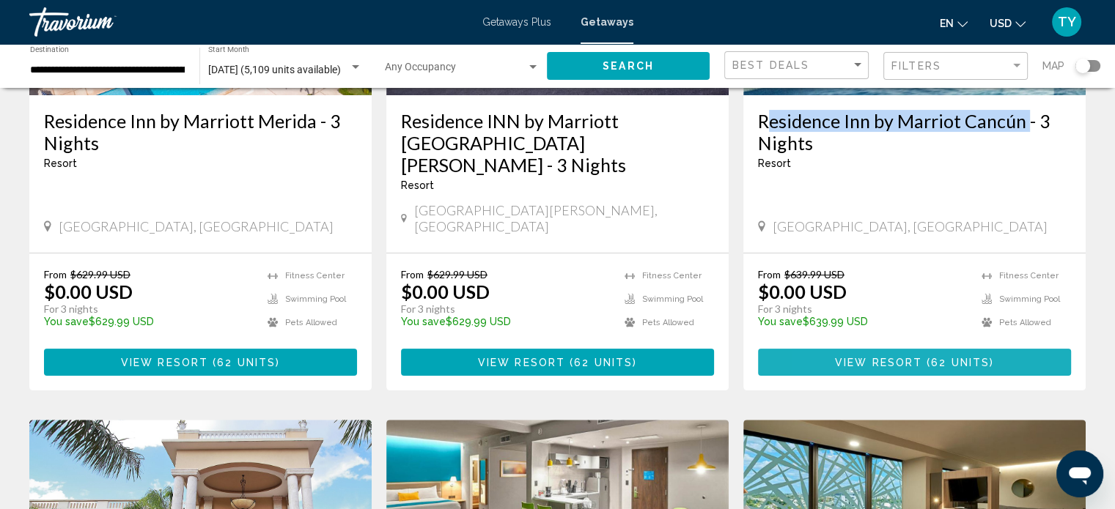
click at [838, 357] on span "View Resort" at bounding box center [878, 363] width 87 height 12
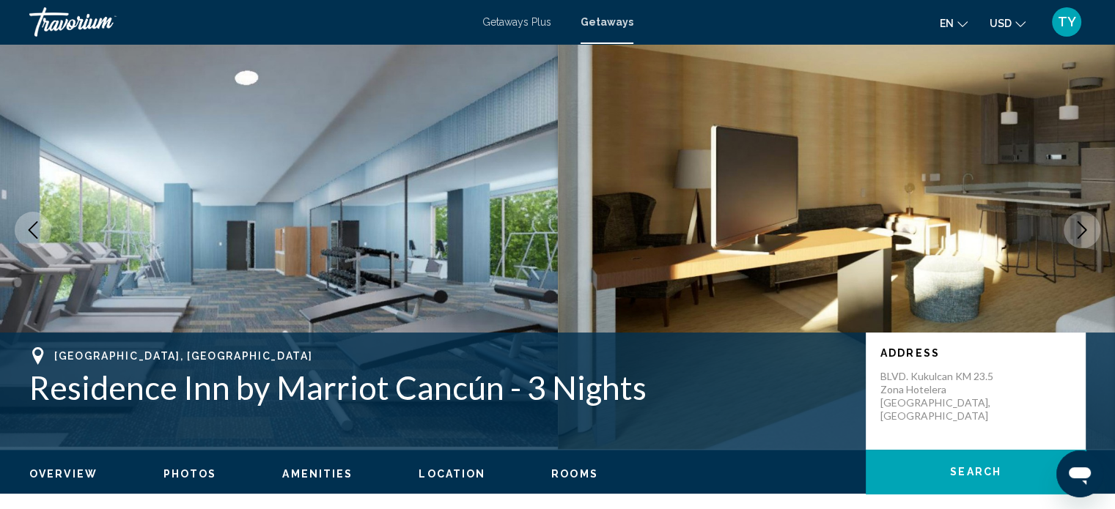
scroll to position [9, 0]
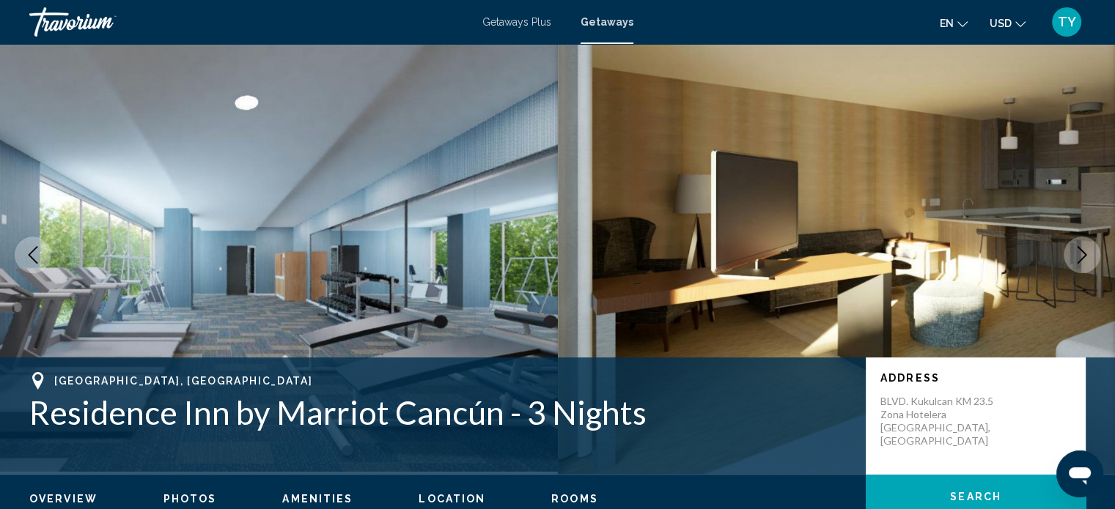
click at [1080, 246] on icon "Next image" at bounding box center [1082, 255] width 18 height 18
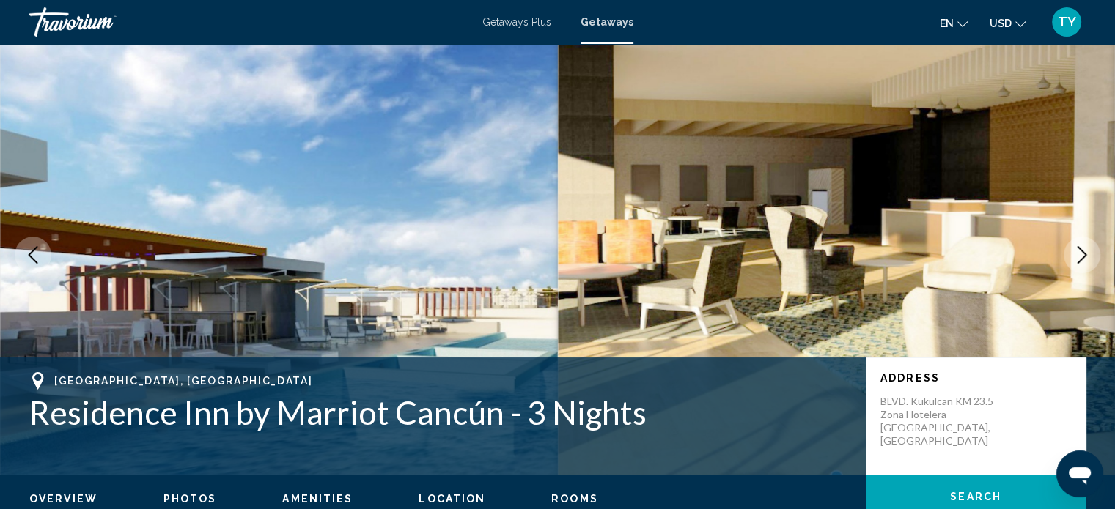
click at [1080, 246] on icon "Next image" at bounding box center [1082, 255] width 18 height 18
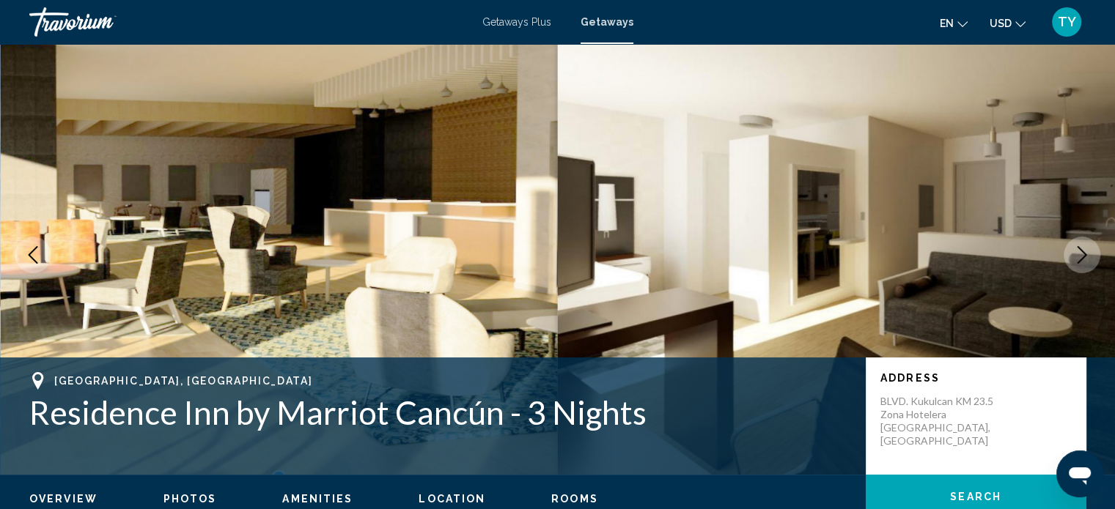
click at [1079, 245] on button "Next image" at bounding box center [1082, 255] width 37 height 37
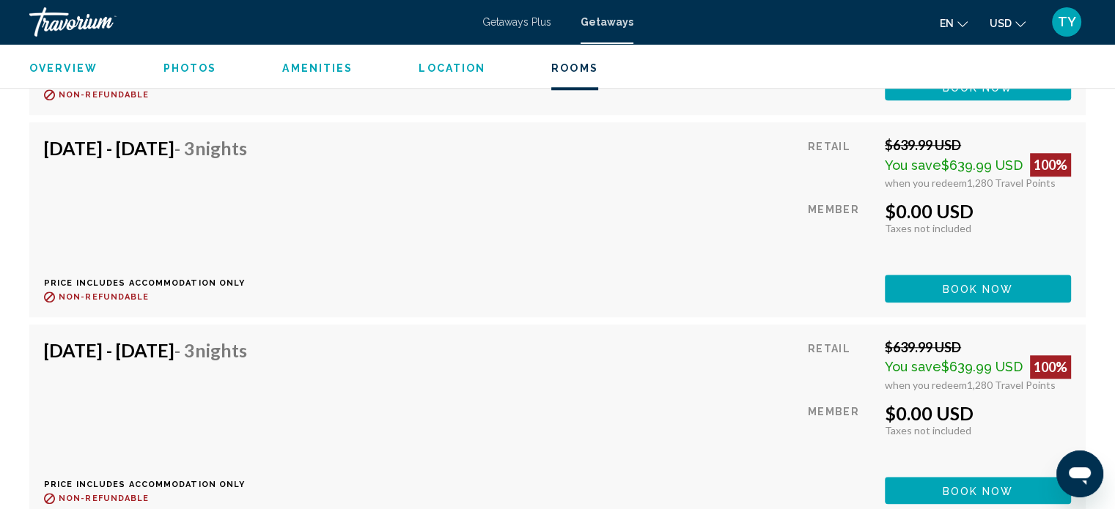
scroll to position [6850, 0]
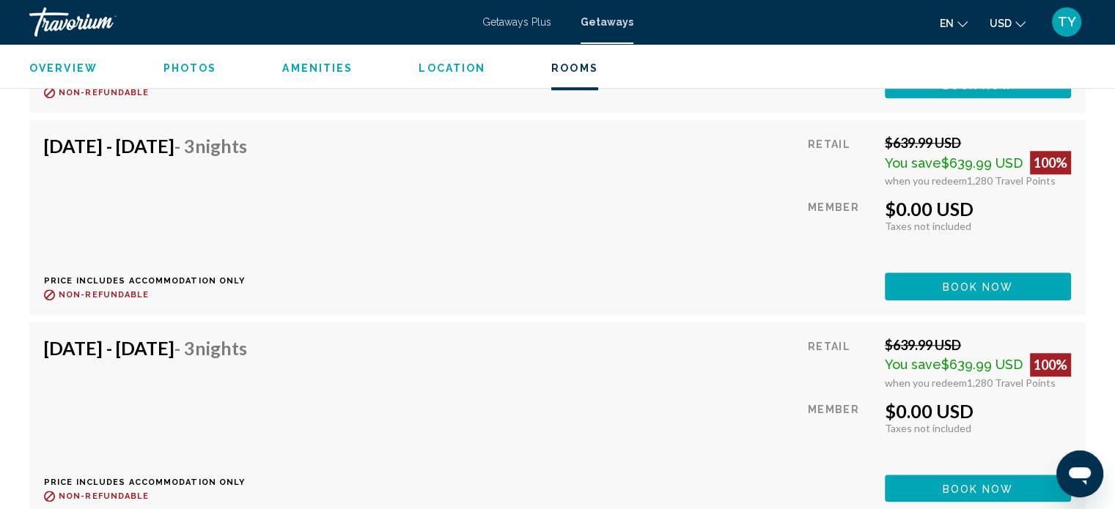
click at [67, 26] on div "Travorium" at bounding box center [102, 21] width 147 height 29
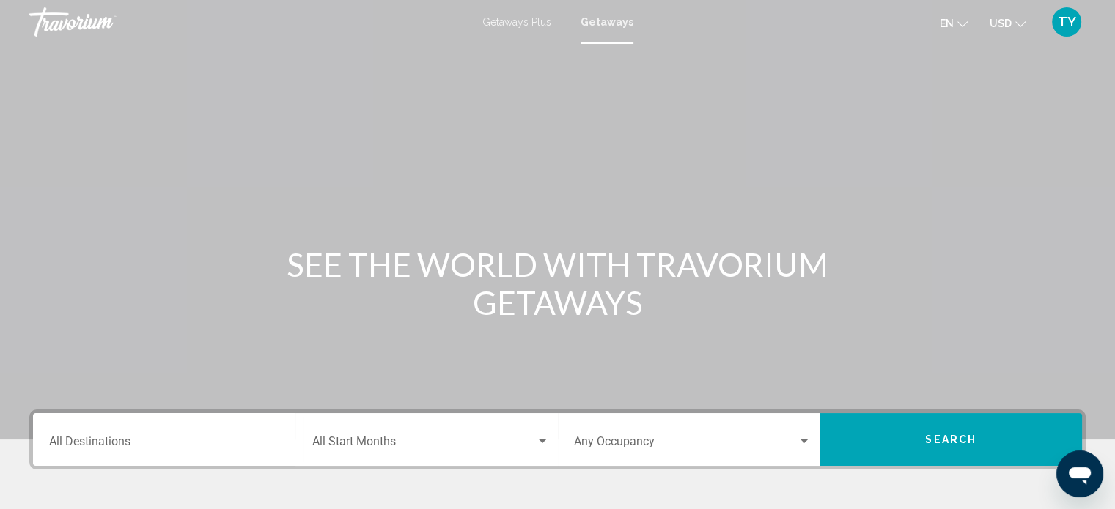
click at [123, 443] on input "Destination All Destinations" at bounding box center [167, 444] width 237 height 13
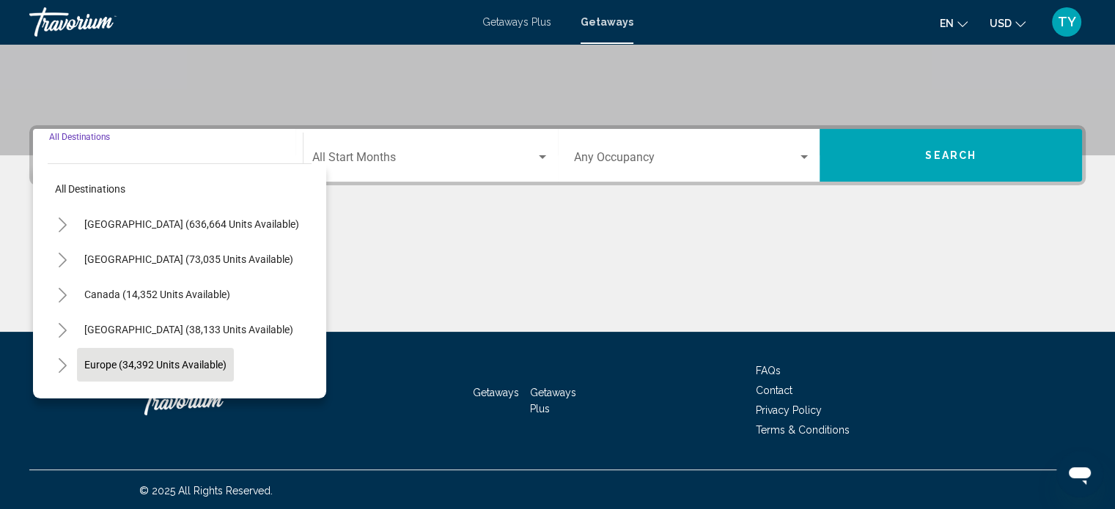
scroll to position [286, 0]
